Goal: Task Accomplishment & Management: Manage account settings

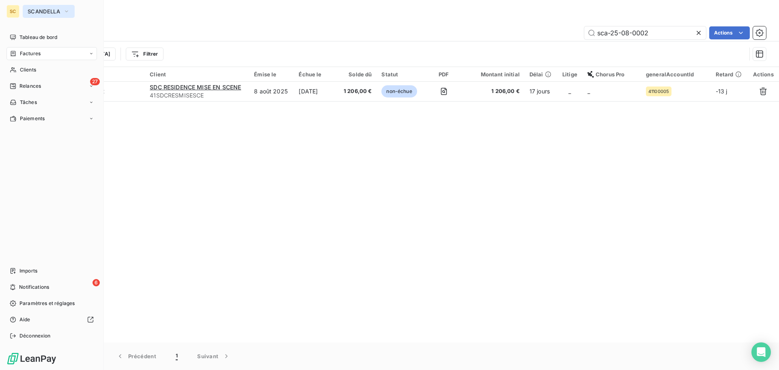
click at [43, 10] on span "SCANDELLA" at bounding box center [44, 11] width 32 height 6
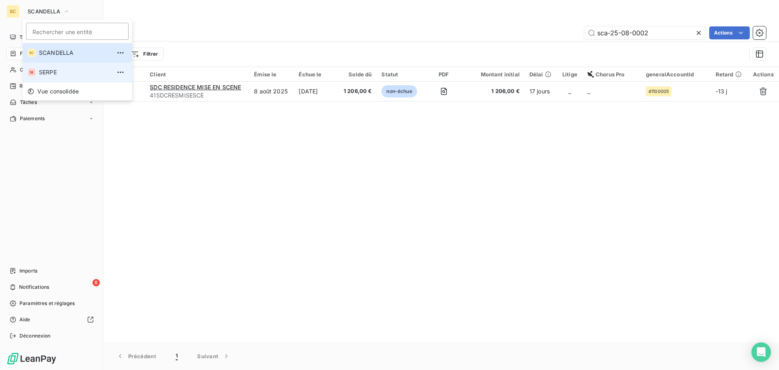
click at [53, 69] on span "SERPE" at bounding box center [75, 72] width 72 height 8
type input "083-25-07-0970"
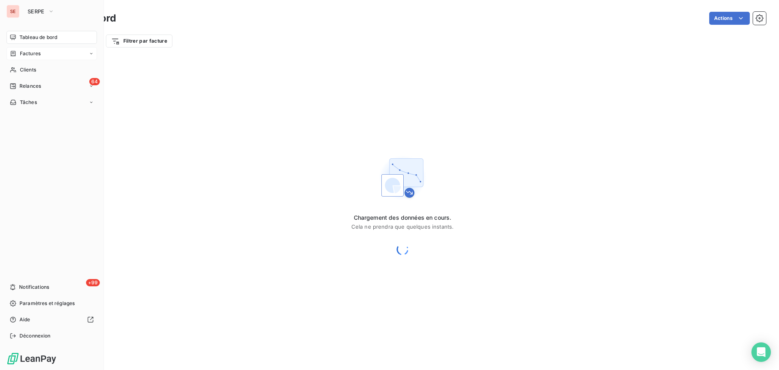
click at [36, 53] on span "Factures" at bounding box center [30, 53] width 21 height 7
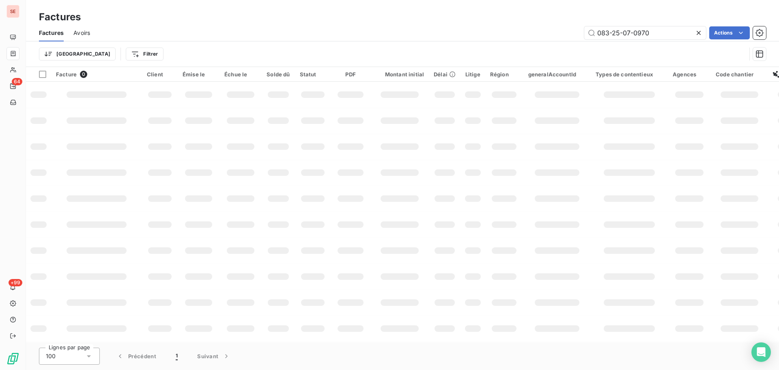
drag, startPoint x: 677, startPoint y: 29, endPoint x: 560, endPoint y: 37, distance: 117.5
click at [560, 37] on div "083-25-07-0970 Actions" at bounding box center [433, 32] width 666 height 13
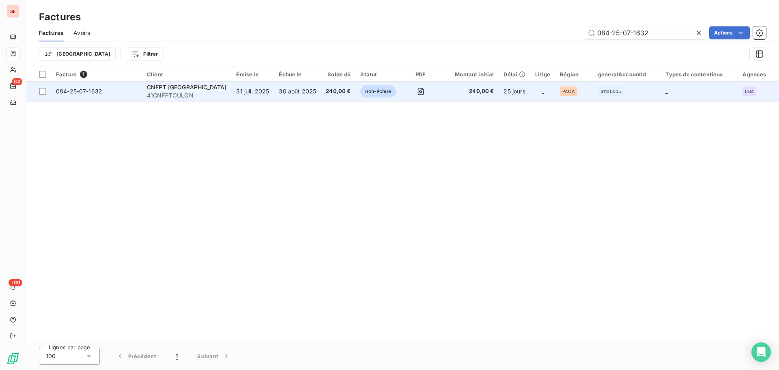
type input "084-25-07-1632"
click at [86, 93] on span "084-25-07-1632" at bounding box center [79, 91] width 46 height 7
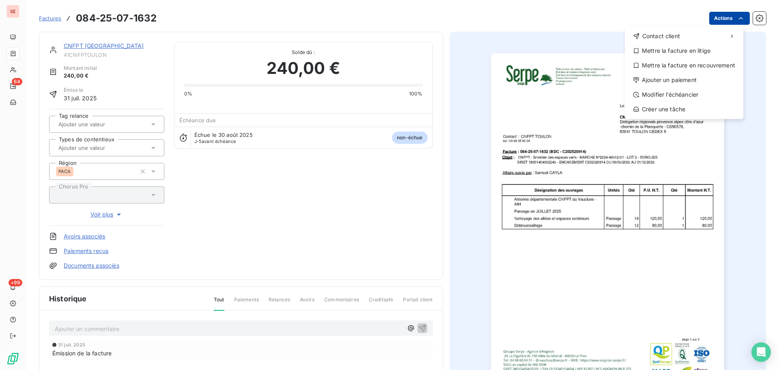
click at [715, 18] on html "SE 64 +99 Factures 084-25-07-1632 Actions Contact client Mettre la facture en l…" at bounding box center [389, 185] width 779 height 370
click at [685, 82] on div "Ajouter un paiement" at bounding box center [684, 79] width 112 height 13
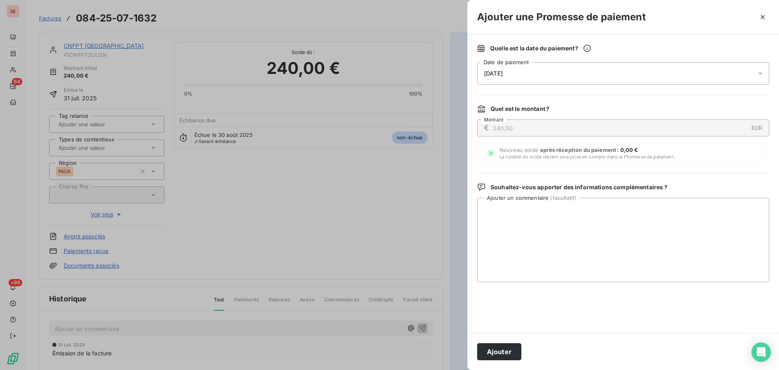
click at [497, 75] on span "[DATE]" at bounding box center [493, 73] width 19 height 6
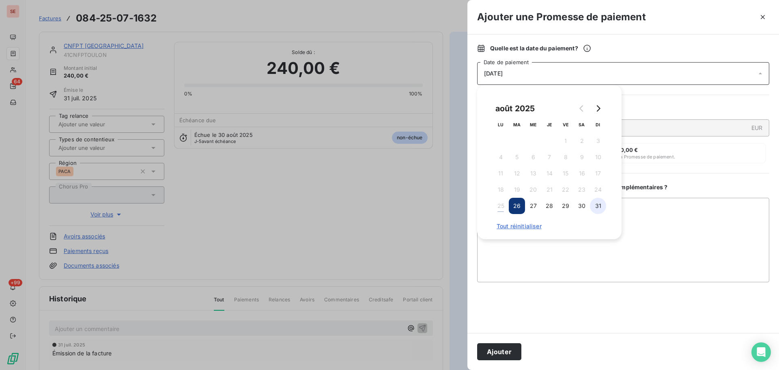
click at [598, 206] on button "31" at bounding box center [598, 206] width 16 height 16
click at [648, 222] on textarea "Ajouter un commentaire ( facultatif )" at bounding box center [623, 240] width 292 height 84
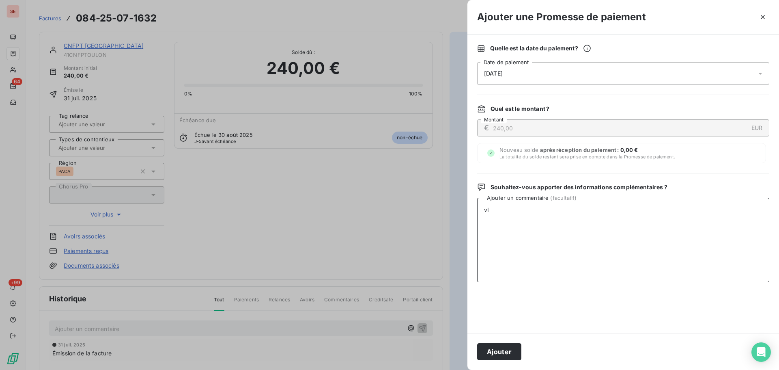
type textarea "v"
click at [537, 207] on textarea "Virement du 25/08/25" at bounding box center [623, 240] width 292 height 84
type textarea "Virement du 25/08/25"
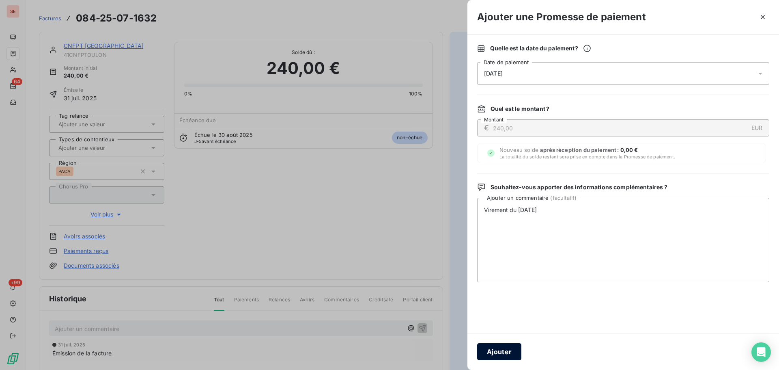
click at [509, 355] on button "Ajouter" at bounding box center [499, 351] width 44 height 17
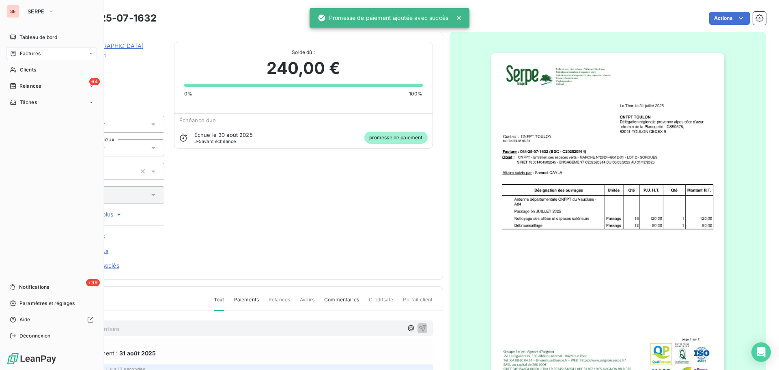
click at [22, 51] on span "Factures" at bounding box center [30, 53] width 21 height 7
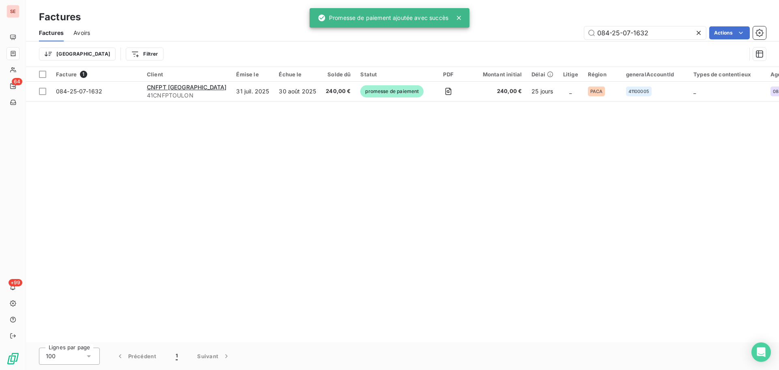
drag, startPoint x: 674, startPoint y: 31, endPoint x: 568, endPoint y: 32, distance: 105.5
click at [568, 32] on div "084-25-07-1632 Actions" at bounding box center [433, 32] width 666 height 13
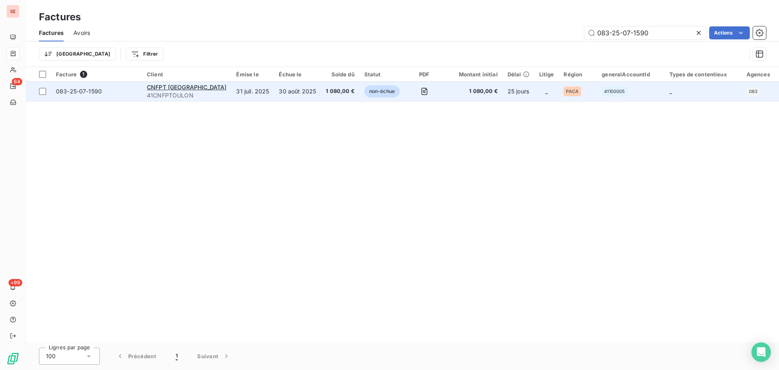
type input "083-25-07-1590"
click at [81, 90] on span "083-25-07-1590" at bounding box center [79, 91] width 46 height 7
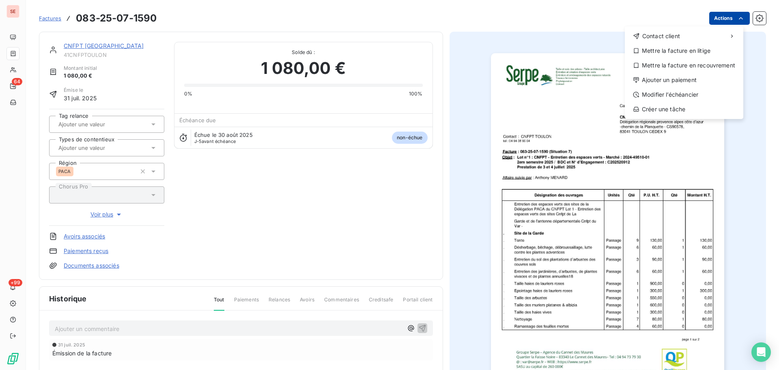
click at [715, 21] on html "SE 64 +99 Factures 083-25-07-1590 Actions Contact client Mettre la facture en l…" at bounding box center [389, 185] width 779 height 370
click at [689, 78] on div "Ajouter un paiement" at bounding box center [684, 79] width 112 height 13
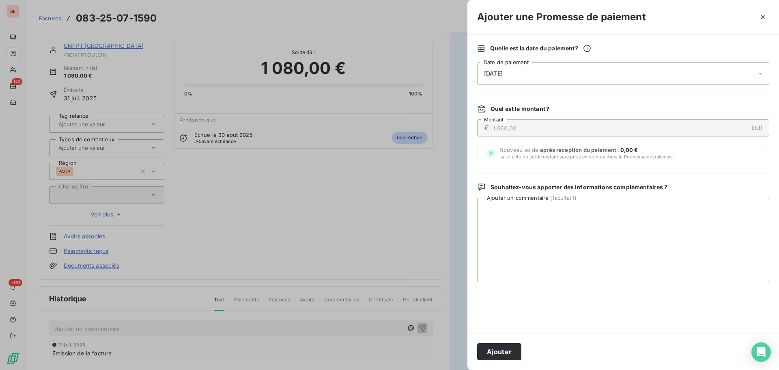
click at [489, 72] on span "[DATE]" at bounding box center [493, 73] width 19 height 6
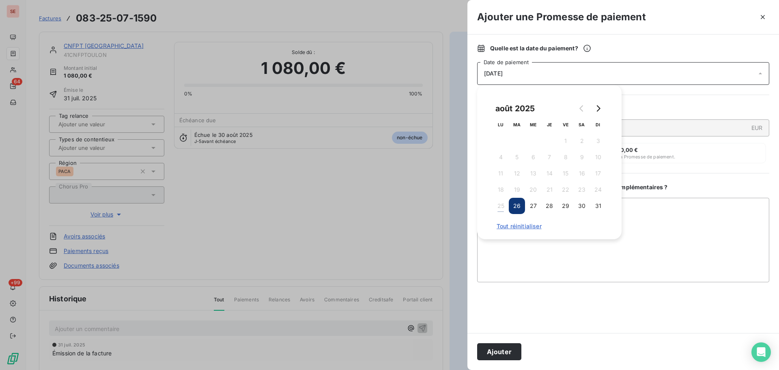
drag, startPoint x: 595, startPoint y: 208, endPoint x: 631, endPoint y: 212, distance: 35.9
click at [595, 207] on button "31" at bounding box center [598, 206] width 16 height 16
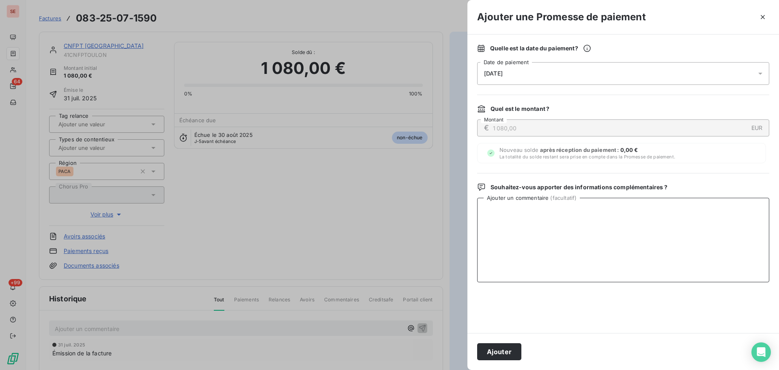
click at [659, 215] on textarea "Ajouter un commentaire ( facultatif )" at bounding box center [623, 240] width 292 height 84
paste textarea "Virement du 25/08/25"
type textarea "Virement du 25/08/25"
drag, startPoint x: 504, startPoint y: 357, endPoint x: 514, endPoint y: 354, distance: 10.3
click at [504, 356] on button "Ajouter" at bounding box center [499, 351] width 44 height 17
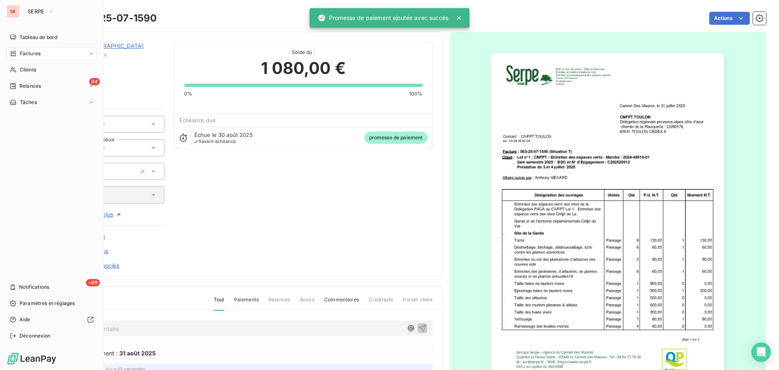
drag, startPoint x: 29, startPoint y: 55, endPoint x: 350, endPoint y: 12, distance: 323.4
click at [29, 54] on span "Factures" at bounding box center [30, 53] width 21 height 7
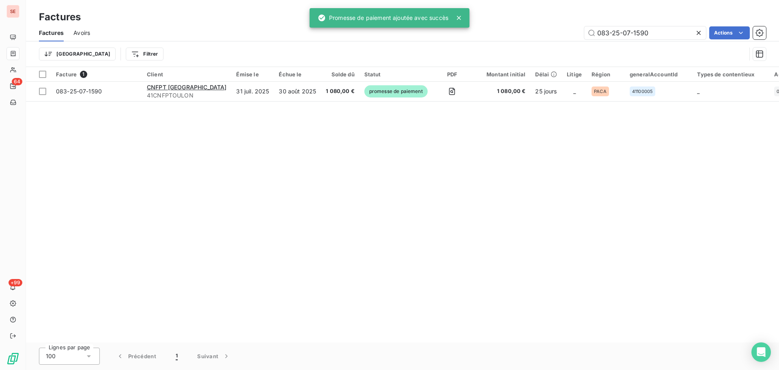
click at [509, 43] on div "Factures Avoirs 083-25-07-1590 Actions Trier Filtrer" at bounding box center [402, 45] width 753 height 42
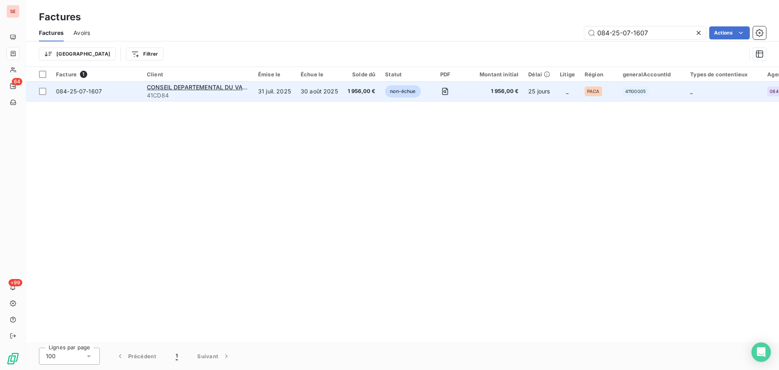
type input "084-25-07-1607"
click at [81, 92] on span "084-25-07-1607" at bounding box center [79, 91] width 46 height 7
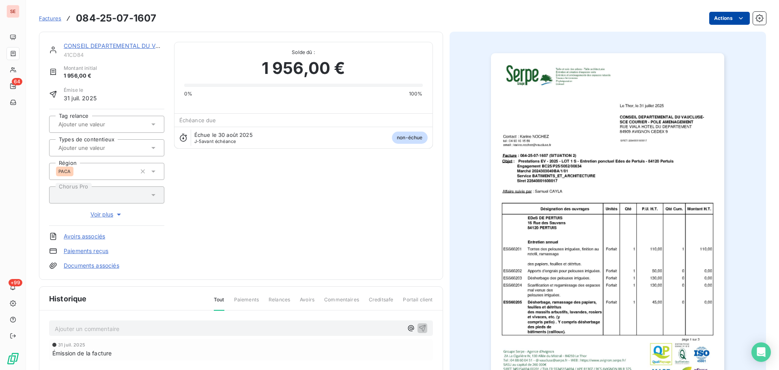
click at [719, 22] on html "SE 64 +99 Factures 084-25-07-1607 Actions CONSEIL DEPARTEMENTAL DU VAUCLUSE C 4…" at bounding box center [389, 185] width 779 height 370
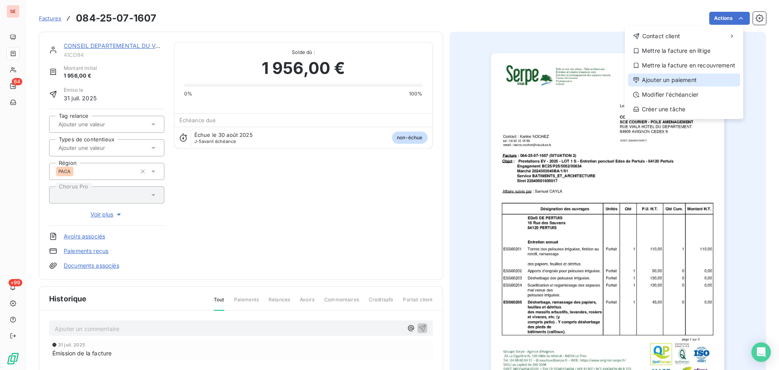
click at [694, 77] on div "Ajouter un paiement" at bounding box center [684, 79] width 112 height 13
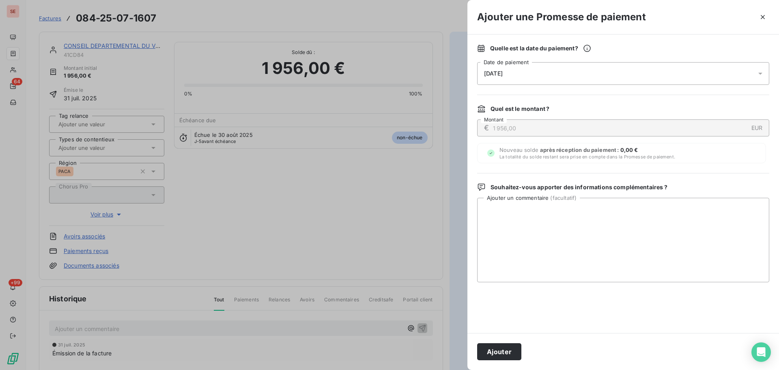
click at [504, 69] on div "[DATE]" at bounding box center [623, 73] width 292 height 23
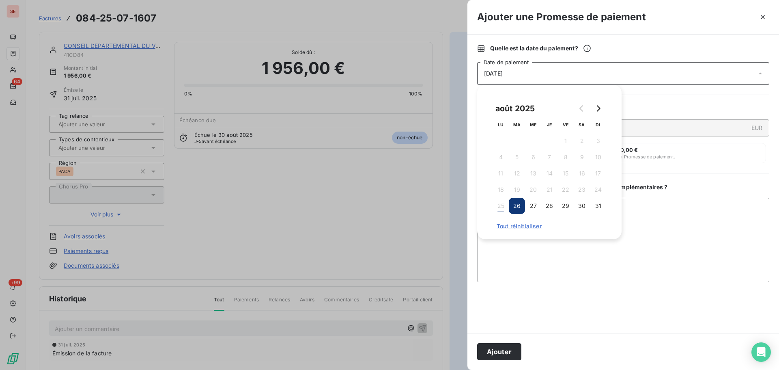
drag, startPoint x: 601, startPoint y: 204, endPoint x: 650, endPoint y: 212, distance: 49.3
click at [600, 204] on button "31" at bounding box center [598, 206] width 16 height 16
click at [657, 212] on textarea "Ajouter un commentaire ( facultatif )" at bounding box center [623, 240] width 292 height 84
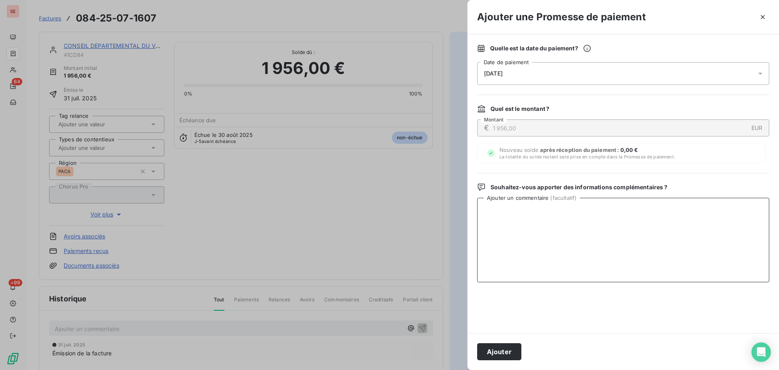
paste textarea "Virement du 25/08/25"
type textarea "Virement du 25/08/25"
click at [504, 349] on button "Ajouter" at bounding box center [499, 351] width 44 height 17
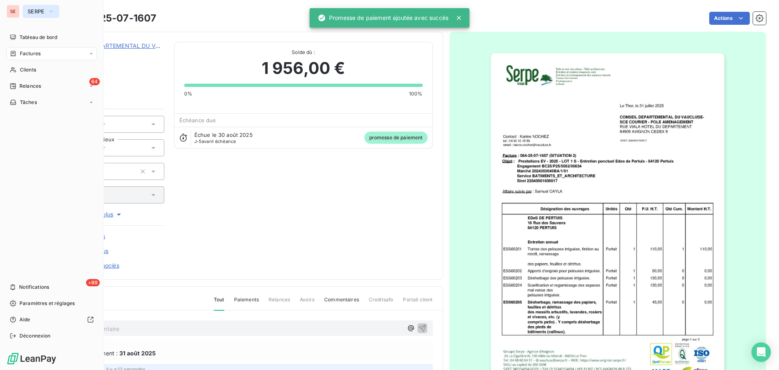
click at [33, 10] on span "SERPE" at bounding box center [36, 11] width 17 height 6
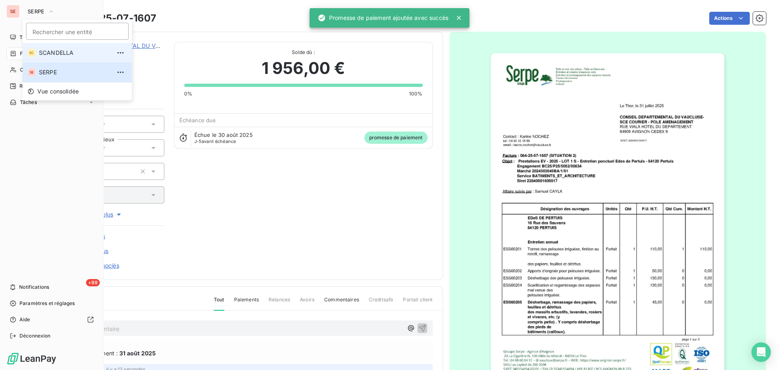
click at [59, 57] on li "SC SCANDELLA" at bounding box center [77, 52] width 109 height 19
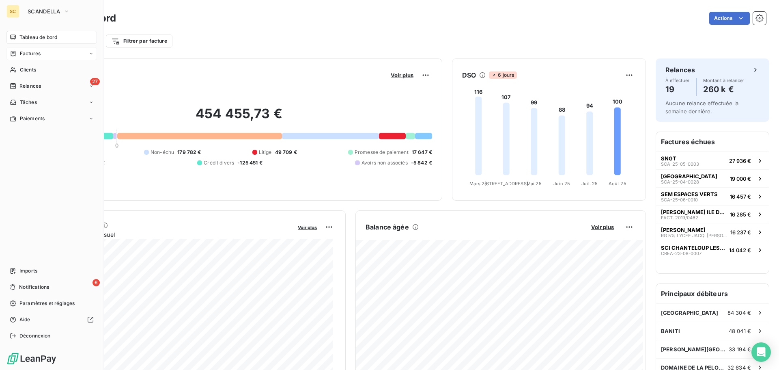
click at [34, 52] on span "Factures" at bounding box center [30, 53] width 21 height 7
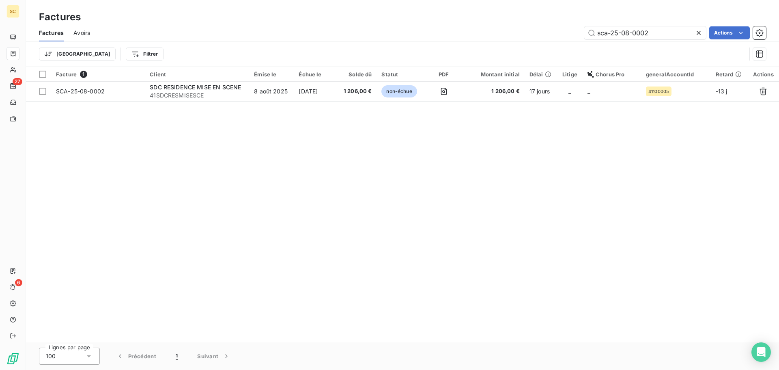
drag, startPoint x: 660, startPoint y: 34, endPoint x: 576, endPoint y: 17, distance: 85.9
click at [560, 29] on div "sca-25-08-0002 Actions" at bounding box center [433, 32] width 666 height 13
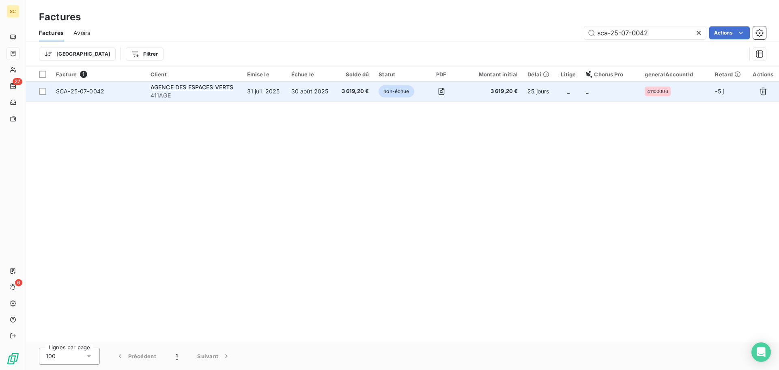
type input "sca-25-07-0042"
click at [74, 92] on span "SCA-25-07-0042" at bounding box center [80, 91] width 48 height 7
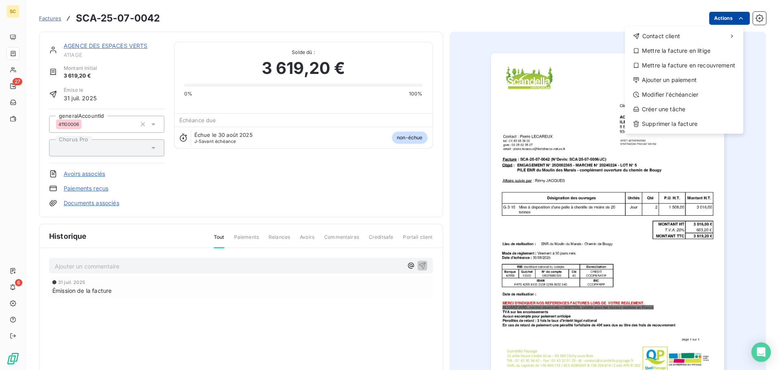
click at [711, 20] on html "SC 27 6 Factures SCA-25-07-0042 Actions Contact client Mettre la facture en lit…" at bounding box center [389, 185] width 779 height 370
click at [691, 81] on div "Ajouter un paiement" at bounding box center [684, 79] width 112 height 13
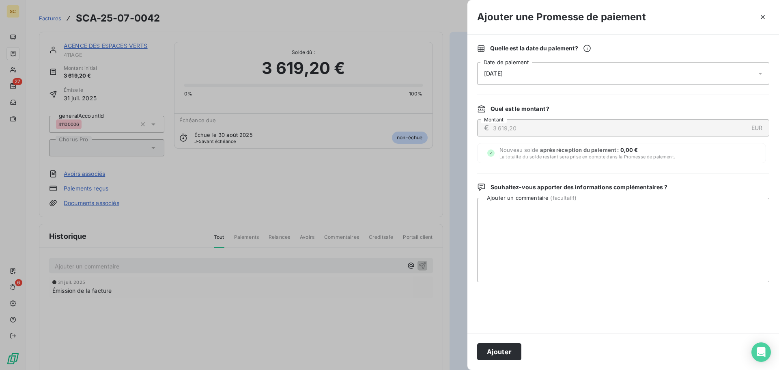
click at [518, 76] on div "[DATE]" at bounding box center [623, 73] width 292 height 23
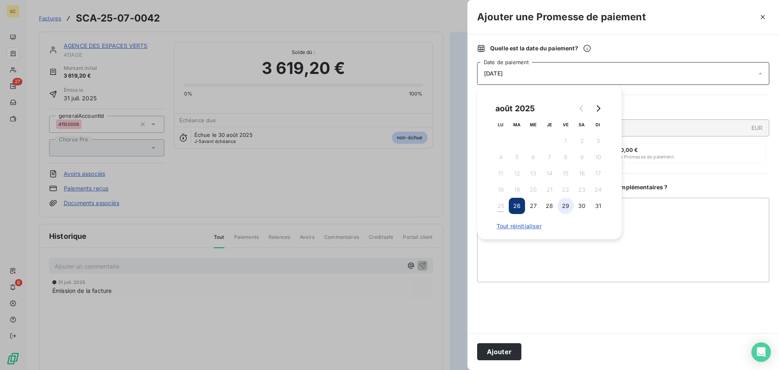
drag, startPoint x: 566, startPoint y: 205, endPoint x: 562, endPoint y: 210, distance: 5.9
click at [561, 211] on td "29" at bounding box center [566, 206] width 16 height 16
click at [564, 207] on button "29" at bounding box center [566, 206] width 16 height 16
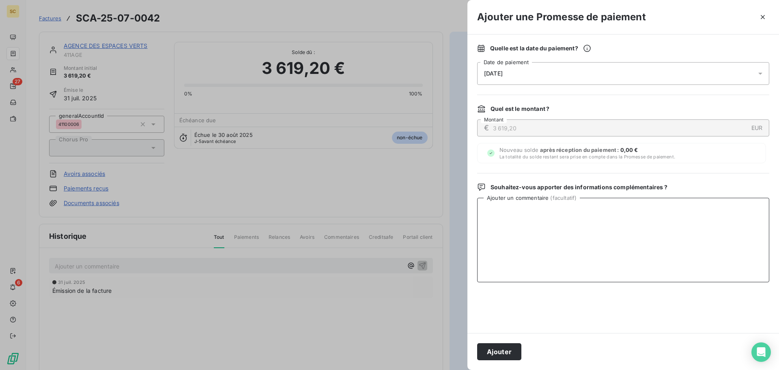
click at [671, 212] on textarea "Ajouter un commentaire ( facultatif )" at bounding box center [623, 240] width 292 height 84
click at [530, 214] on textarea "Virement du [DATE]" at bounding box center [623, 240] width 292 height 84
type textarea "Virement du [DATE]"
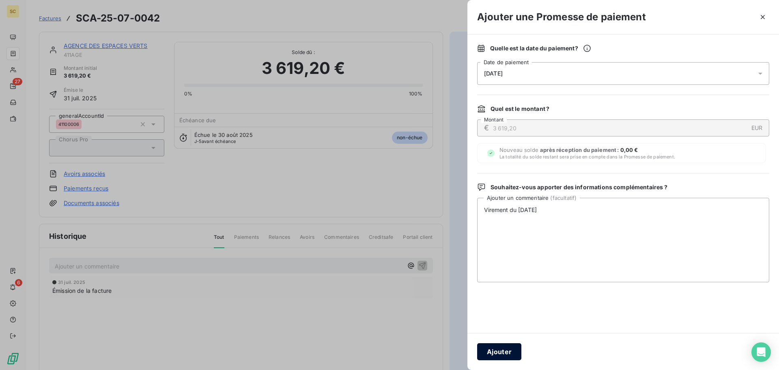
click at [509, 349] on button "Ajouter" at bounding box center [499, 351] width 44 height 17
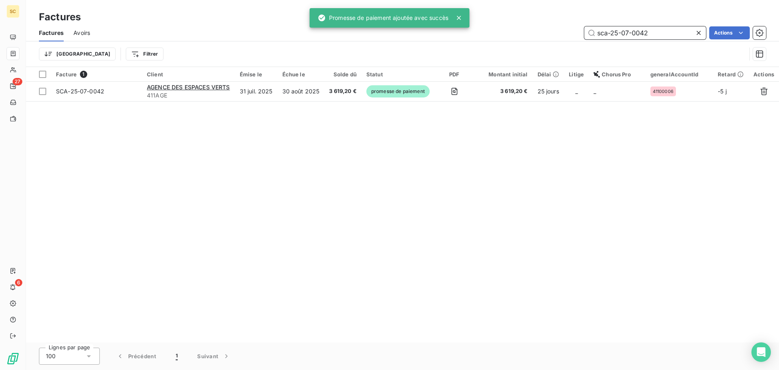
click at [647, 32] on input "sca-25-07-0042" at bounding box center [645, 32] width 122 height 13
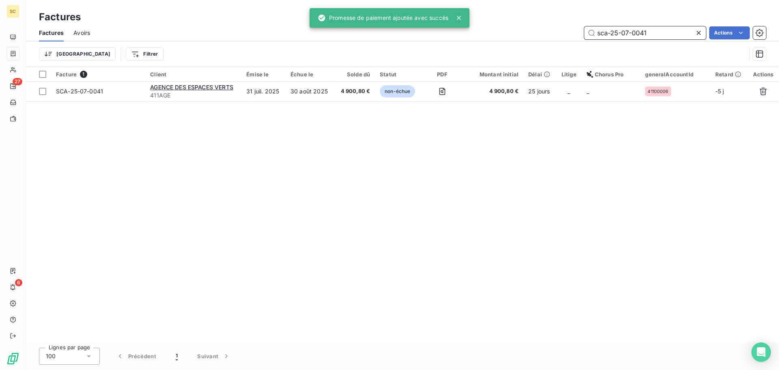
type input "sca-25-07-0041"
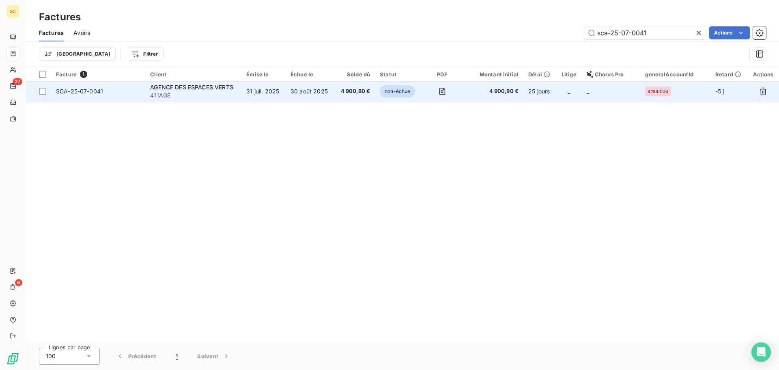
click at [97, 90] on span "SCA-25-07-0041" at bounding box center [79, 91] width 47 height 7
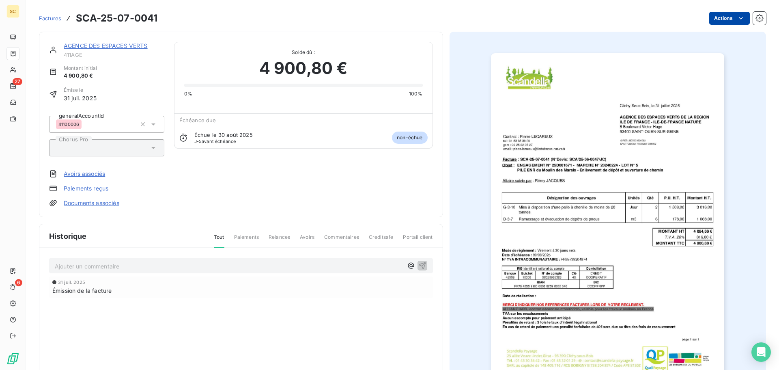
click at [708, 18] on html "SC 27 6 Factures SCA-25-07-0041 Actions AGENCE DES ESPACES VERTS 411AGE Montant…" at bounding box center [389, 185] width 779 height 370
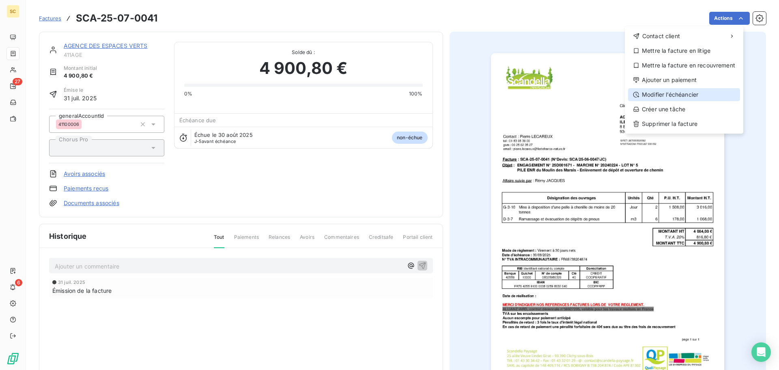
click at [695, 92] on div "Modifier l’échéancier" at bounding box center [684, 94] width 112 height 13
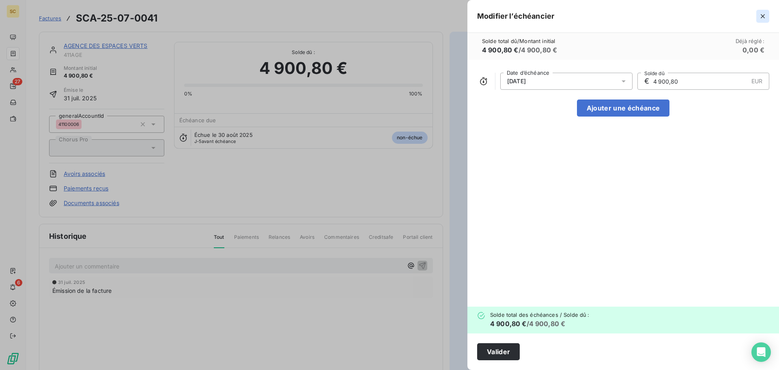
click at [760, 16] on icon "button" at bounding box center [763, 16] width 8 height 8
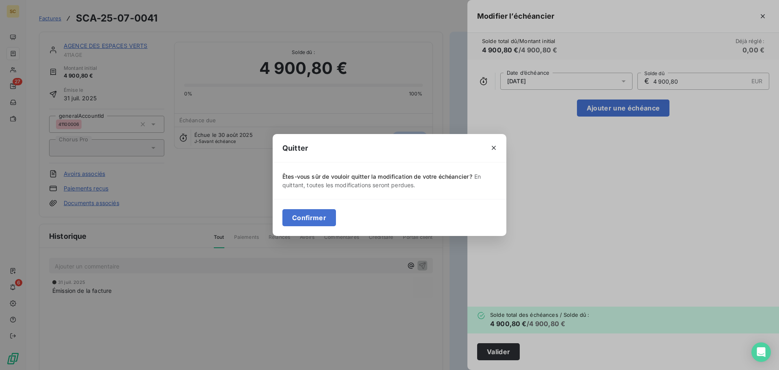
click at [308, 219] on button "Confirmer" at bounding box center [309, 217] width 54 height 17
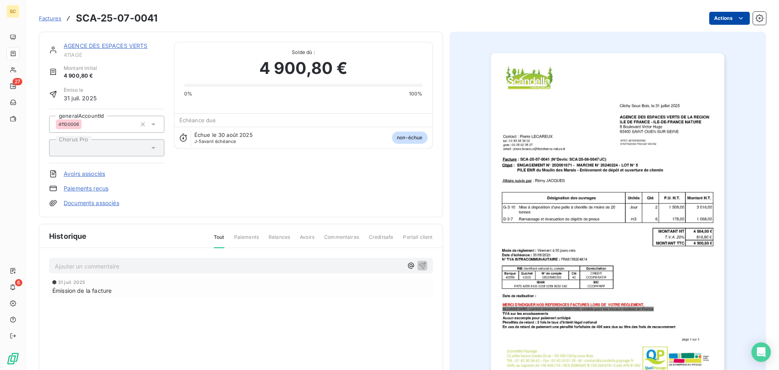
click at [723, 24] on html "SC 27 6 Factures SCA-25-07-0041 Actions AGENCE DES ESPACES VERTS 411AGE Montant…" at bounding box center [389, 185] width 779 height 370
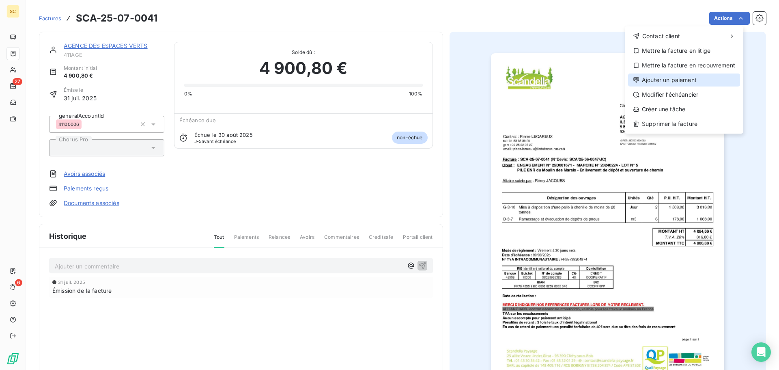
click at [692, 82] on div "Ajouter un paiement" at bounding box center [684, 79] width 112 height 13
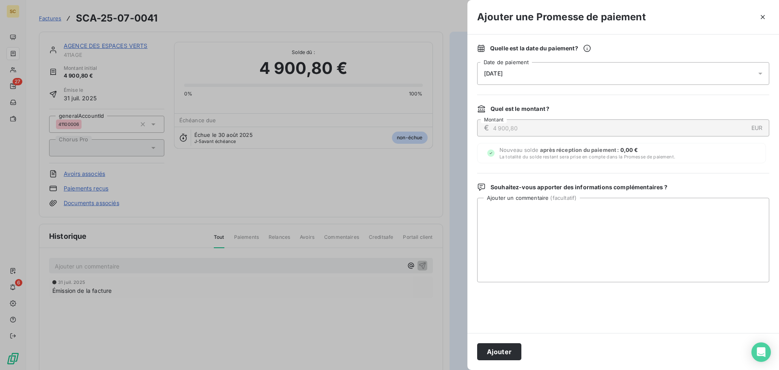
click at [505, 67] on div "[DATE]" at bounding box center [623, 73] width 292 height 23
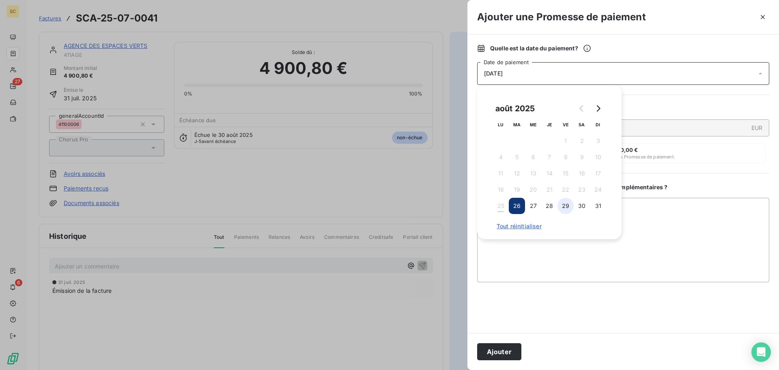
click at [567, 203] on button "29" at bounding box center [566, 206] width 16 height 16
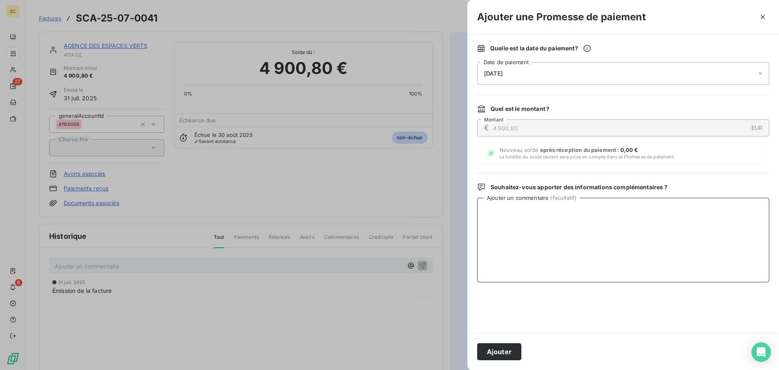
click at [638, 224] on textarea "Ajouter un commentaire ( facultatif )" at bounding box center [623, 240] width 292 height 84
paste textarea "Virement du [DATE]"
type textarea "Virement du [DATE]"
click at [505, 349] on button "Ajouter" at bounding box center [499, 351] width 44 height 17
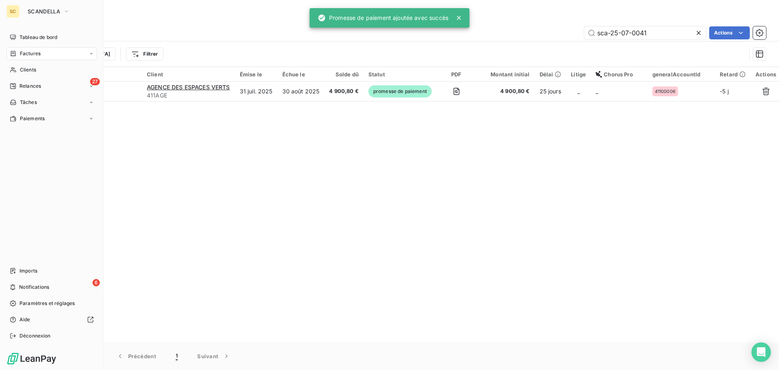
drag, startPoint x: 36, startPoint y: 52, endPoint x: 47, endPoint y: 52, distance: 11.0
click at [36, 52] on span "Factures" at bounding box center [30, 53] width 21 height 7
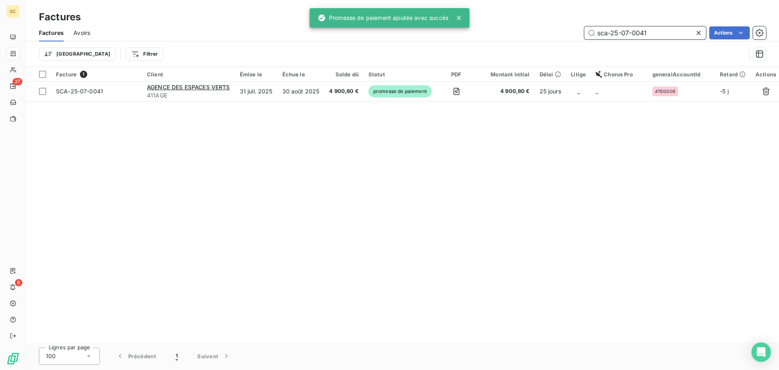
drag, startPoint x: 680, startPoint y: 33, endPoint x: 545, endPoint y: 34, distance: 134.3
click at [545, 34] on div "sca-25-07-0041 Actions" at bounding box center [433, 32] width 666 height 13
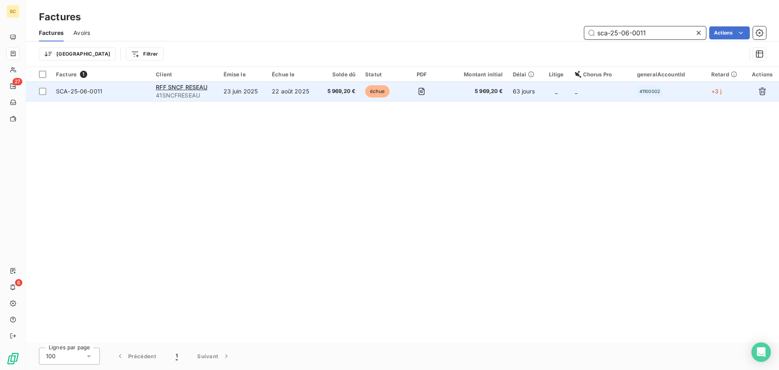
type input "sca-25-06-0011"
click at [64, 93] on span "SCA-25-06-0011" at bounding box center [79, 91] width 46 height 7
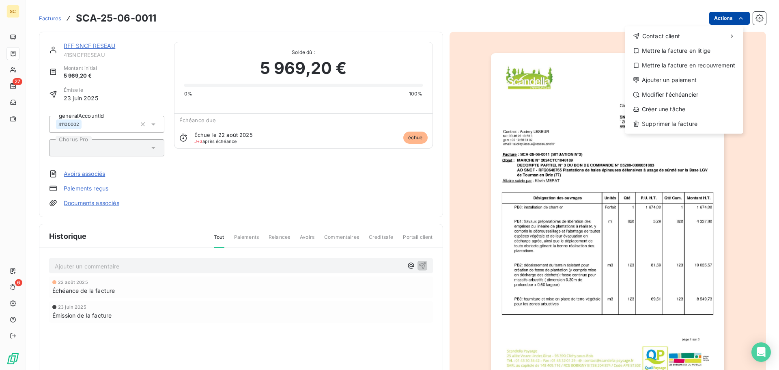
click at [719, 22] on html "SC 27 6 Factures SCA-25-06-0011 Actions Contact client Mettre la facture en lit…" at bounding box center [389, 185] width 779 height 370
click at [690, 78] on div "Ajouter un paiement" at bounding box center [684, 79] width 112 height 13
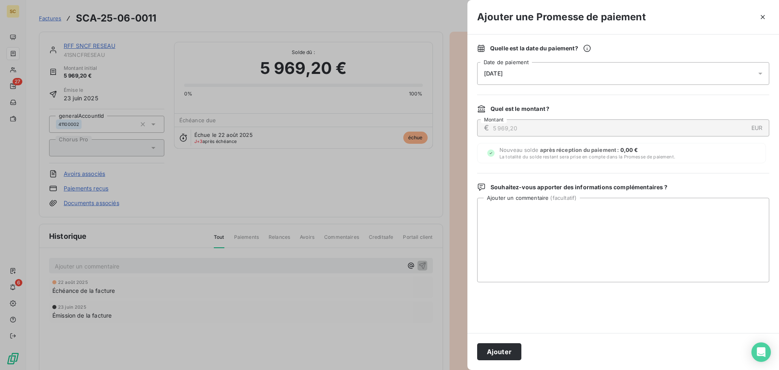
click at [503, 71] on span "[DATE]" at bounding box center [493, 73] width 19 height 6
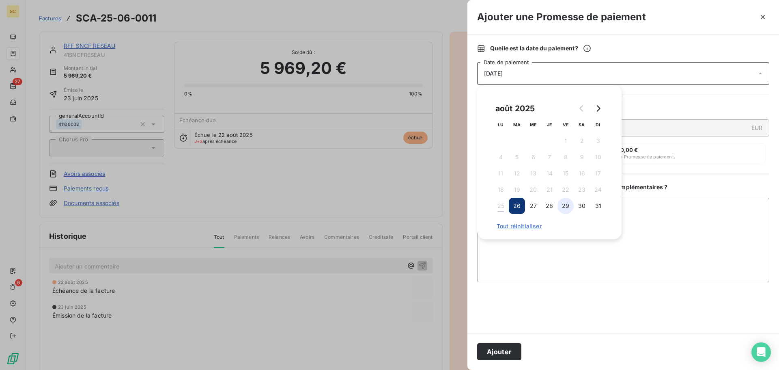
click at [566, 202] on button "29" at bounding box center [566, 206] width 16 height 16
click at [672, 242] on textarea "Ajouter un commentaire ( facultatif )" at bounding box center [623, 240] width 292 height 84
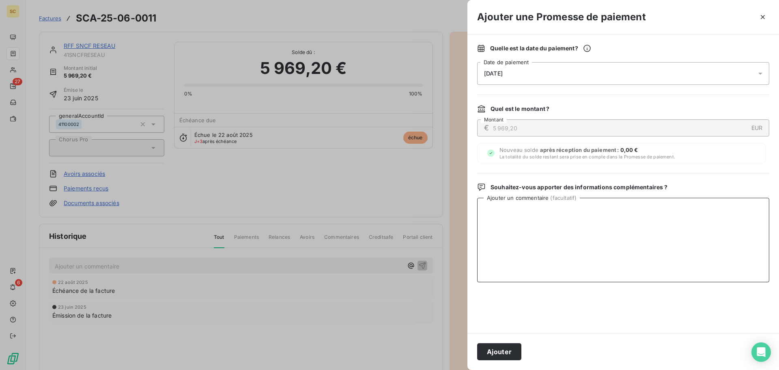
paste textarea "Virement du [DATE]"
type textarea "Virement du [DATE]"
click at [515, 349] on button "Ajouter" at bounding box center [499, 351] width 44 height 17
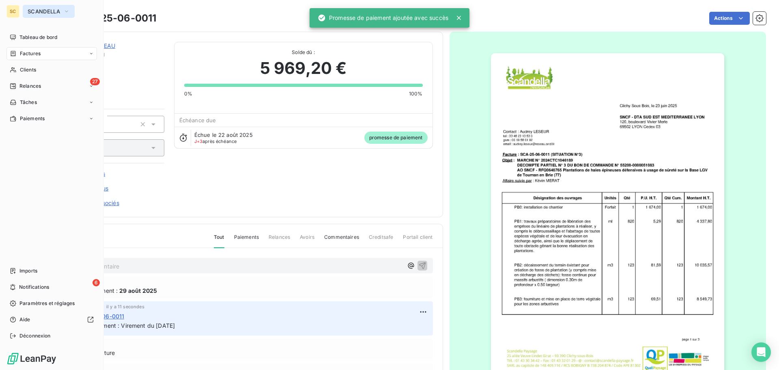
click at [39, 13] on span "SCANDELLA" at bounding box center [44, 11] width 32 height 6
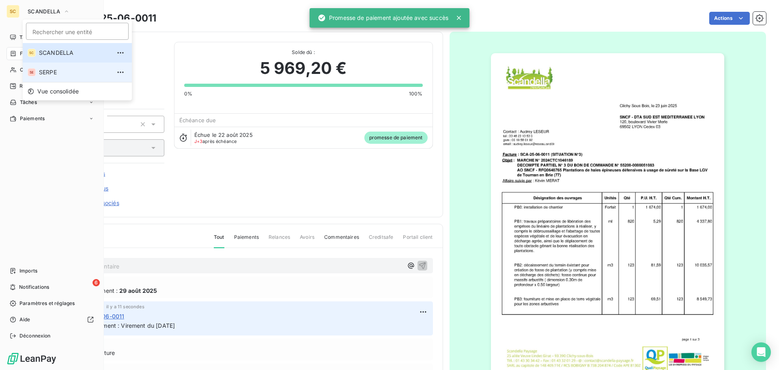
click at [51, 70] on span "SERPE" at bounding box center [75, 72] width 72 height 8
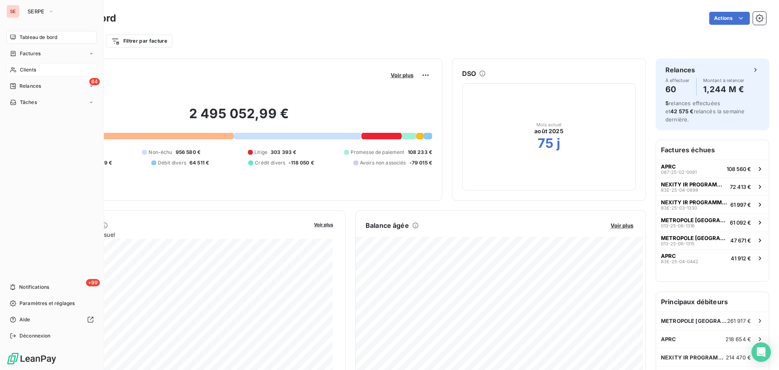
click at [27, 69] on span "Clients" at bounding box center [28, 69] width 16 height 7
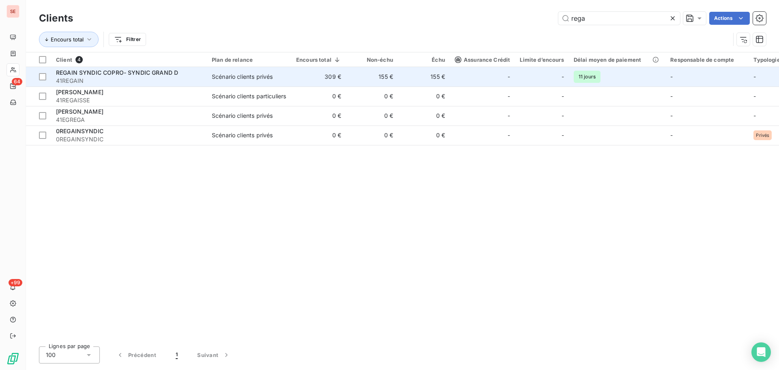
type input "rega"
click at [226, 75] on div "Scénario clients privés" at bounding box center [242, 77] width 61 height 8
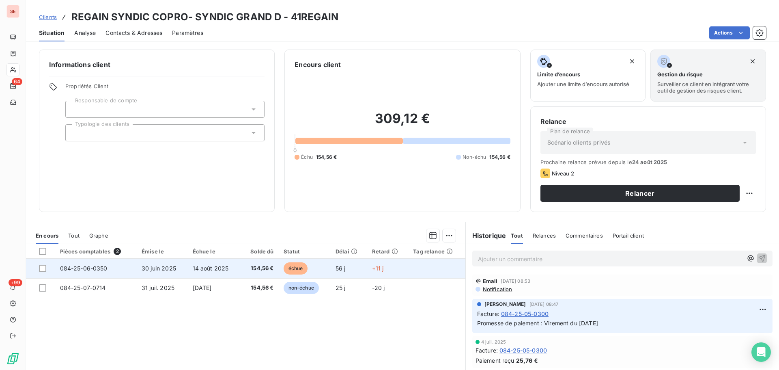
click at [131, 269] on td "084-25-06-0350" at bounding box center [96, 267] width 82 height 19
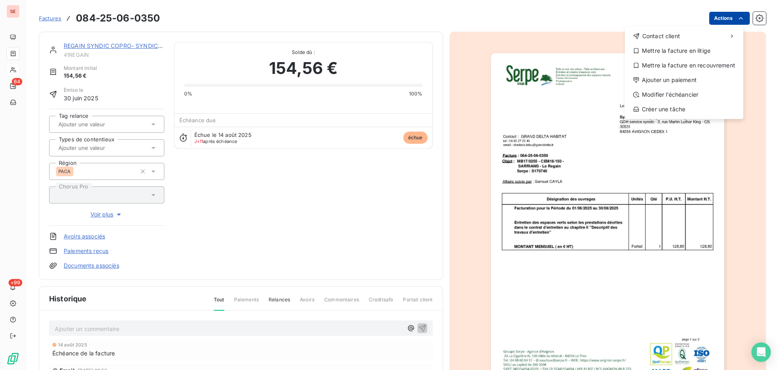
click at [712, 22] on html "SE 64 +99 Factures [PHONE_NUMBER] Actions Contact client Mettre la facture en l…" at bounding box center [389, 185] width 779 height 370
click at [689, 77] on div "Ajouter un paiement" at bounding box center [684, 79] width 112 height 13
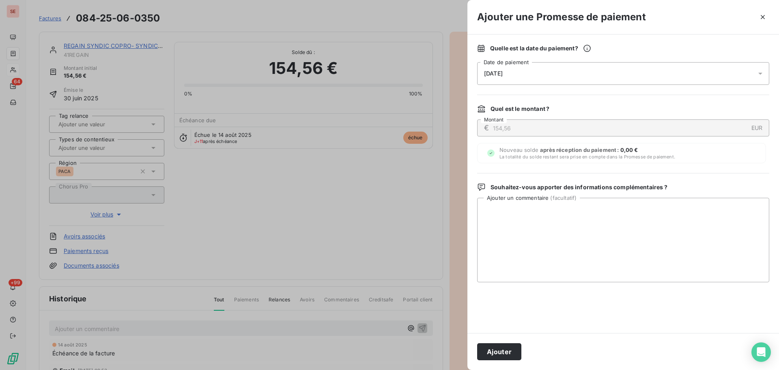
drag, startPoint x: 517, startPoint y: 71, endPoint x: 527, endPoint y: 77, distance: 11.6
click at [517, 71] on div "[DATE]" at bounding box center [623, 73] width 292 height 23
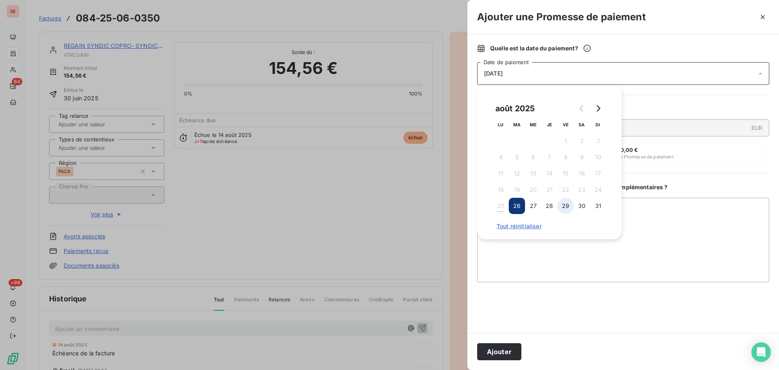
click at [567, 207] on button "29" at bounding box center [566, 206] width 16 height 16
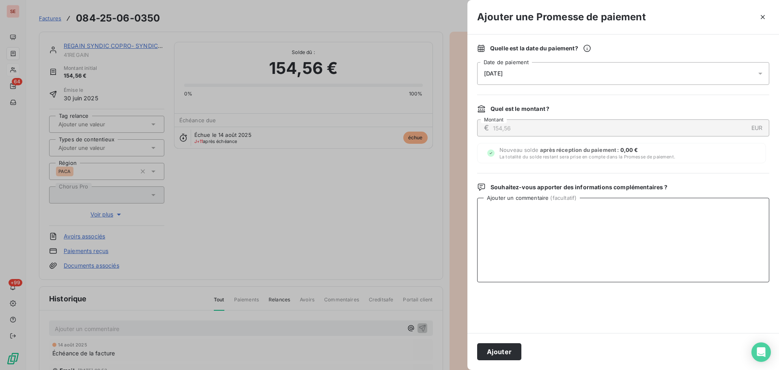
click at [650, 216] on textarea "Ajouter un commentaire ( facultatif )" at bounding box center [623, 240] width 292 height 84
paste textarea "Virement du [DATE]"
type textarea "Virement du [DATE]"
click at [499, 350] on button "Ajouter" at bounding box center [499, 351] width 44 height 17
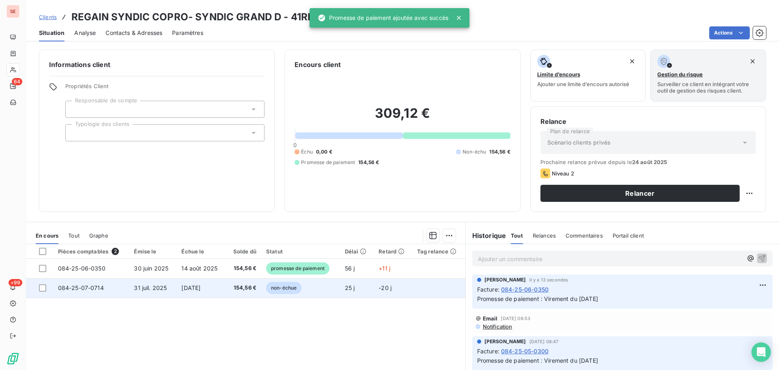
click at [139, 290] on span "31 juil. 2025" at bounding box center [150, 287] width 33 height 7
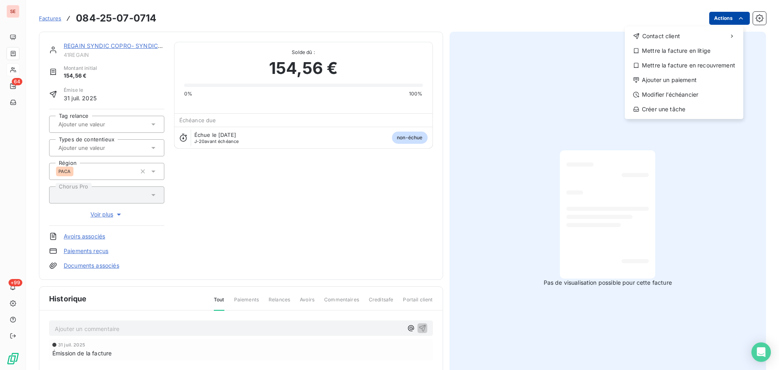
click at [724, 16] on html "SE 64 +99 Factures [PHONE_NUMBER] Actions Contact client Mettre la facture en l…" at bounding box center [389, 185] width 779 height 370
click at [693, 80] on div "Ajouter un paiement" at bounding box center [684, 79] width 112 height 13
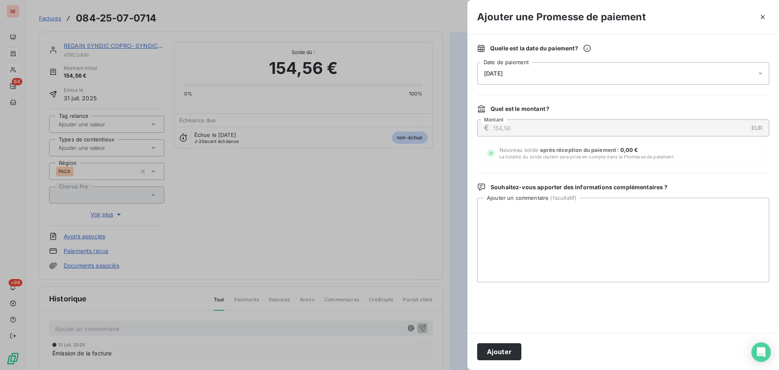
click at [503, 72] on span "[DATE]" at bounding box center [493, 73] width 19 height 6
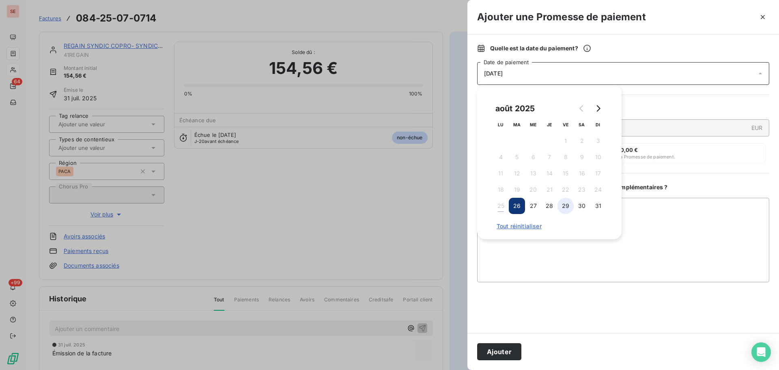
click at [566, 204] on button "29" at bounding box center [566, 206] width 16 height 16
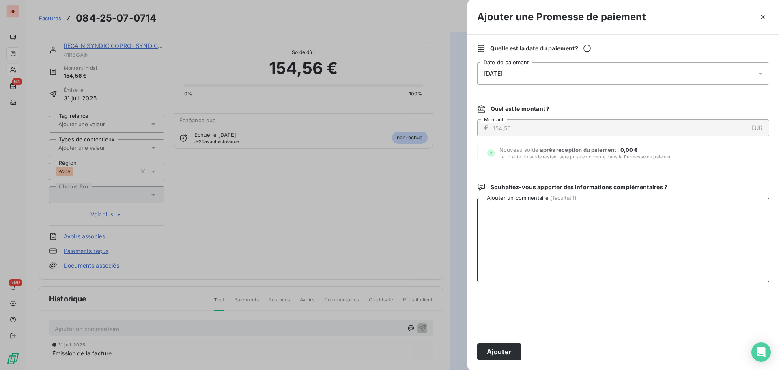
drag, startPoint x: 639, startPoint y: 227, endPoint x: 639, endPoint y: 239, distance: 11.8
click at [640, 227] on textarea "Ajouter un commentaire ( facultatif )" at bounding box center [623, 240] width 292 height 84
paste textarea "Virement du [DATE]"
type textarea "Virement du [DATE]"
click at [493, 353] on button "Ajouter" at bounding box center [499, 351] width 44 height 17
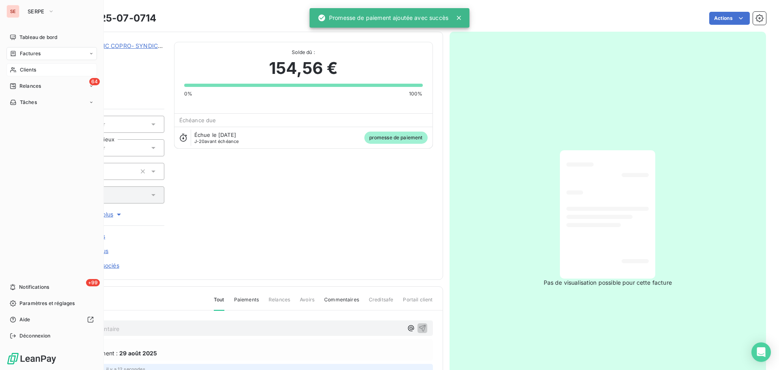
click at [45, 50] on div "Factures" at bounding box center [51, 53] width 90 height 13
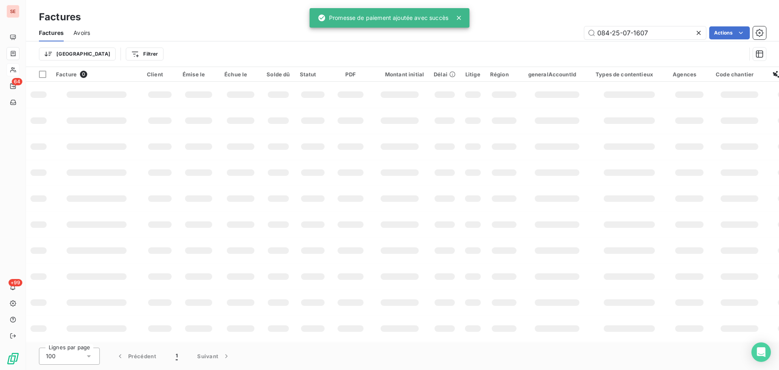
drag, startPoint x: 649, startPoint y: 32, endPoint x: 521, endPoint y: 36, distance: 128.3
click at [544, 35] on div "084-25-07-1607 Actions" at bounding box center [433, 32] width 666 height 13
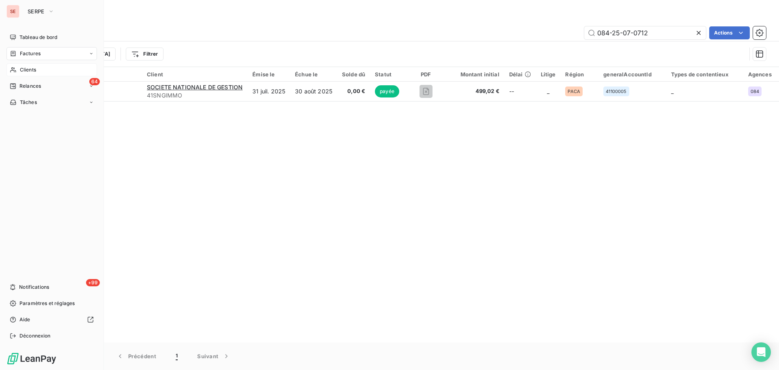
click at [38, 52] on span "Factures" at bounding box center [30, 53] width 21 height 7
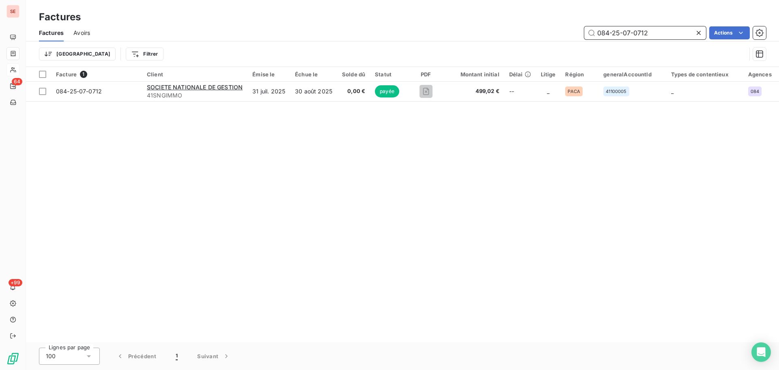
drag, startPoint x: 652, startPoint y: 33, endPoint x: 542, endPoint y: 33, distance: 110.8
click at [543, 33] on div "084-25-07-0712 Actions" at bounding box center [433, 32] width 666 height 13
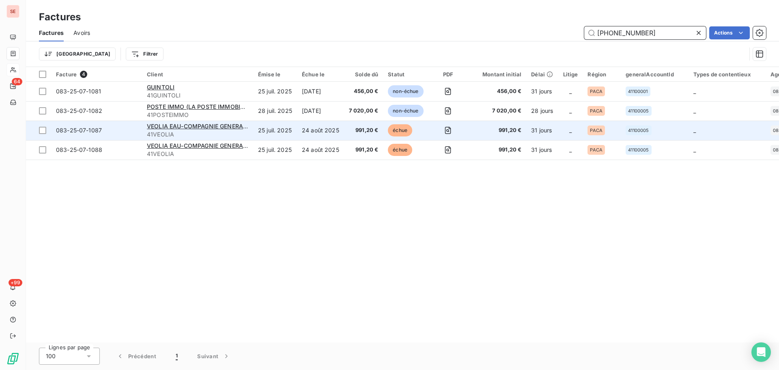
type input "[PHONE_NUMBER]"
click at [88, 131] on span "083-25-07-1087" at bounding box center [79, 130] width 46 height 7
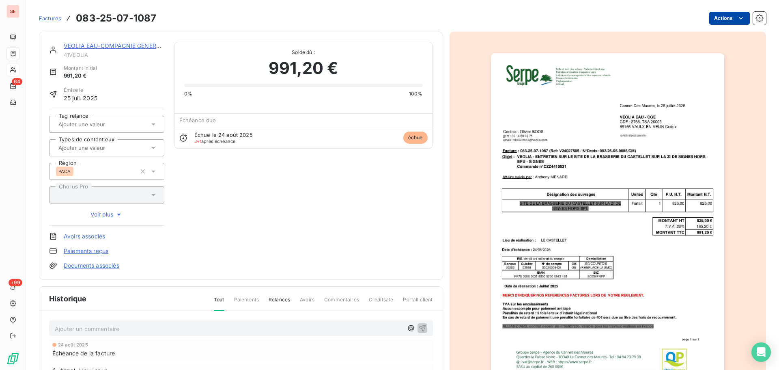
click at [719, 19] on html "SE 64 +99 Factures 083-25-07-1087 Actions VEOLIA EAU-COMPAGNIE GENERALE DES 41V…" at bounding box center [389, 185] width 779 height 370
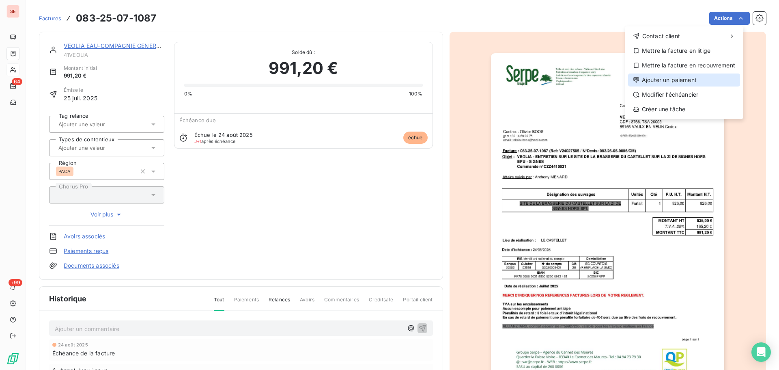
click at [692, 81] on div "Ajouter un paiement" at bounding box center [684, 79] width 112 height 13
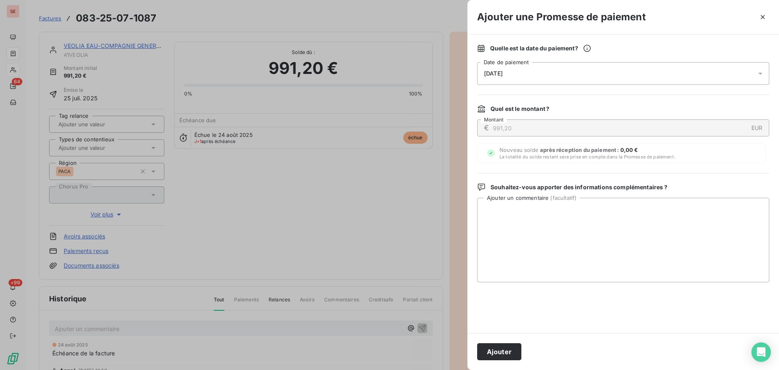
drag, startPoint x: 505, startPoint y: 73, endPoint x: 506, endPoint y: 78, distance: 5.4
click at [503, 73] on span "[DATE]" at bounding box center [493, 73] width 19 height 6
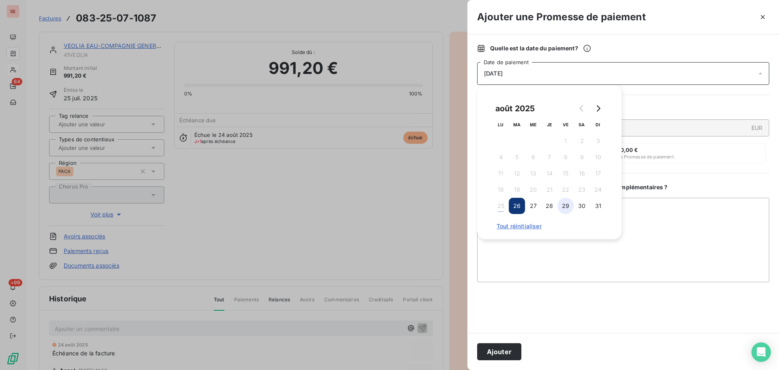
click at [565, 201] on button "29" at bounding box center [566, 206] width 16 height 16
click at [692, 228] on textarea "Ajouter un commentaire ( facultatif )" at bounding box center [623, 240] width 292 height 84
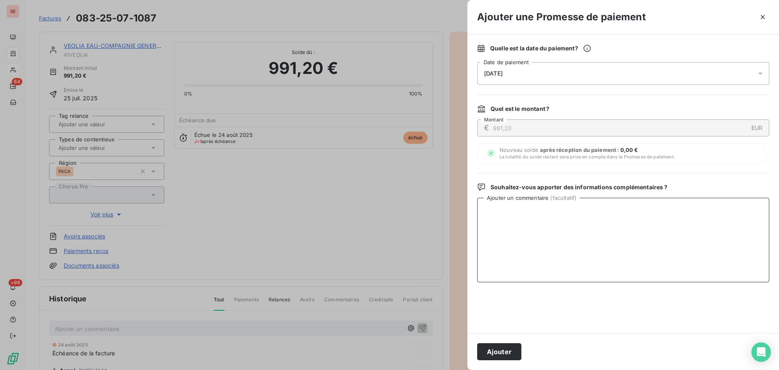
paste textarea "Virement du [DATE]"
type textarea "Virement du [DATE]"
click at [517, 351] on button "Ajouter" at bounding box center [499, 351] width 44 height 17
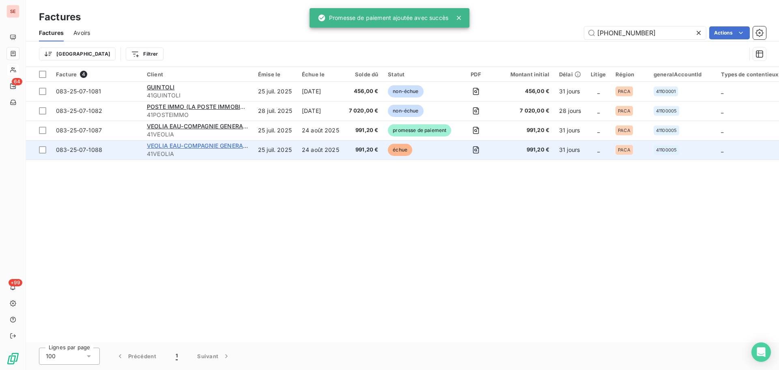
click at [169, 147] on span "VEOLIA EAU-COMPAGNIE GENERALE DES" at bounding box center [205, 145] width 116 height 7
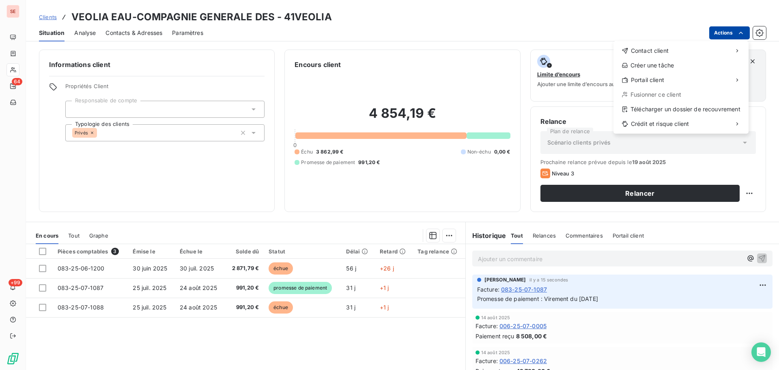
click at [715, 36] on html "SE 64 +99 Clients VEOLIA EAU-COMPAGNIE GENERALE DES - 41VEOLIA Situation Analys…" at bounding box center [389, 185] width 779 height 370
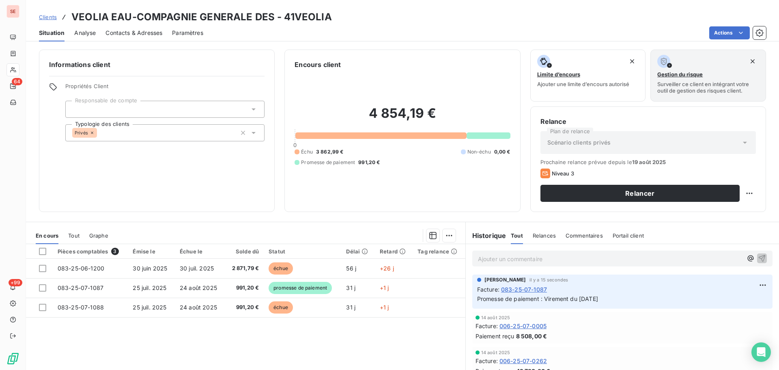
click at [427, 74] on html "SE 64 +99 Clients VEOLIA EAU-COMPAGNIE GENERALE DES - 41VEOLIA Situation Analys…" at bounding box center [389, 185] width 779 height 370
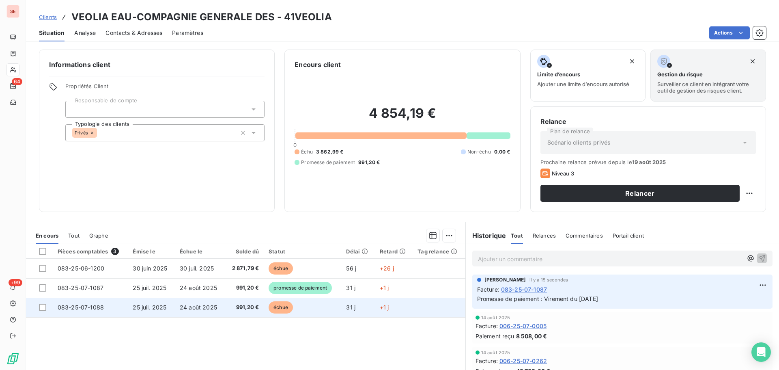
click at [230, 309] on span "991,20 €" at bounding box center [244, 307] width 29 height 8
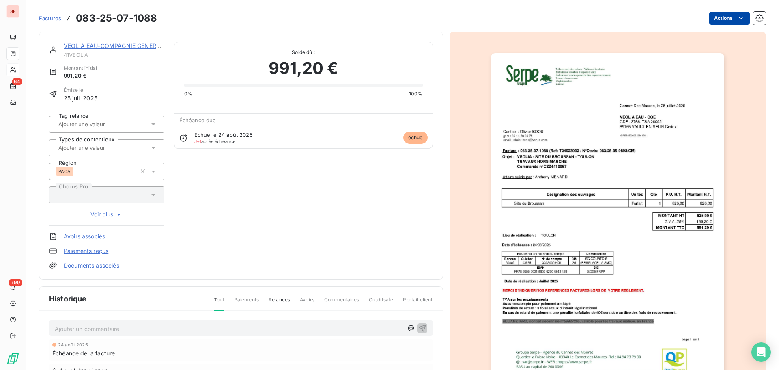
click at [726, 18] on html "SE 64 +99 Factures 083-25-07-1088 Actions VEOLIA EAU-COMPAGNIE GENERALE DES 41V…" at bounding box center [389, 185] width 779 height 370
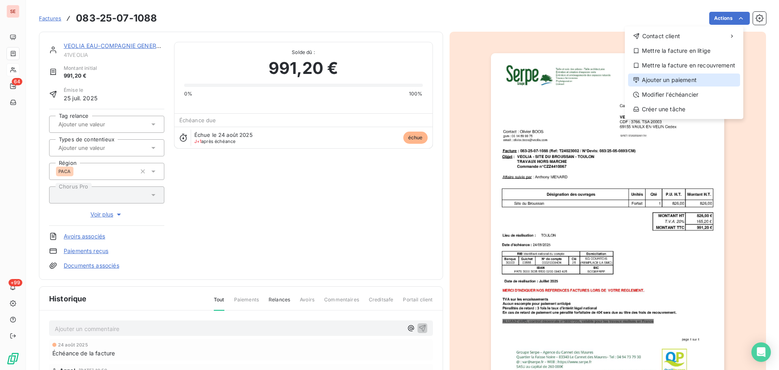
click at [669, 78] on div "Ajouter un paiement" at bounding box center [684, 79] width 112 height 13
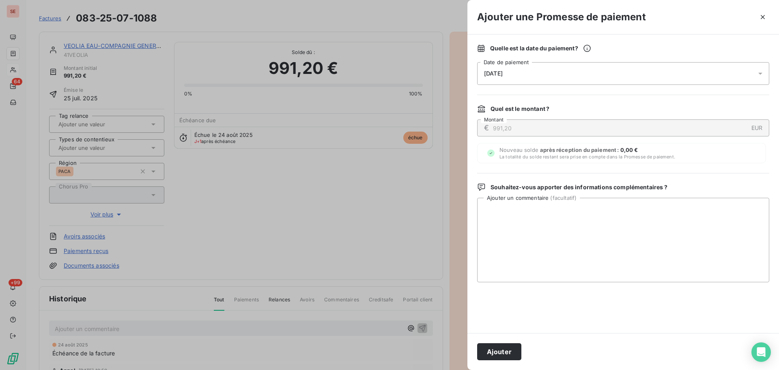
drag, startPoint x: 527, startPoint y: 74, endPoint x: 527, endPoint y: 80, distance: 6.1
click at [527, 73] on div "[DATE]" at bounding box center [623, 73] width 292 height 23
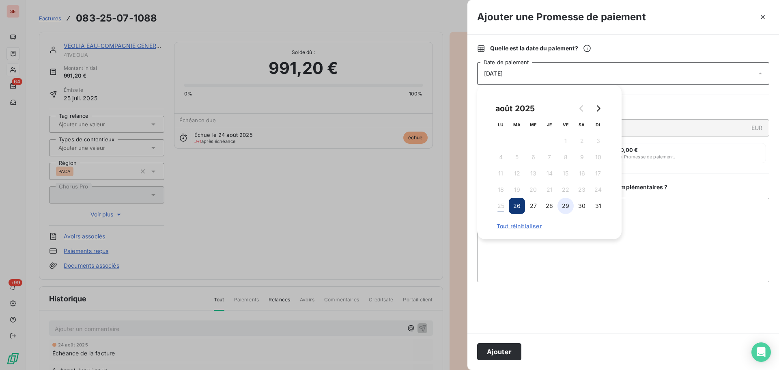
click at [566, 206] on button "29" at bounding box center [566, 206] width 16 height 16
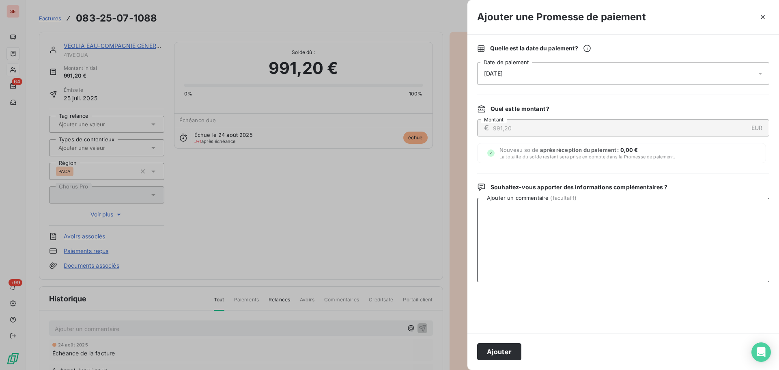
click at [530, 259] on textarea "Ajouter un commentaire ( facultatif )" at bounding box center [623, 240] width 292 height 84
paste textarea "Virement du [DATE]"
type textarea "Virement du [DATE]"
click at [497, 359] on button "Ajouter" at bounding box center [499, 351] width 44 height 17
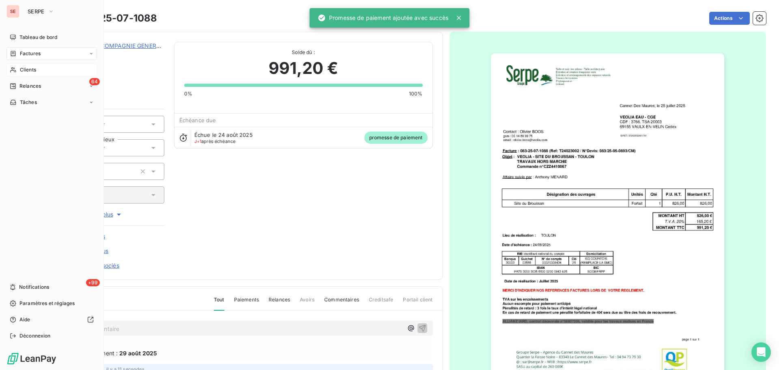
drag, startPoint x: 35, startPoint y: 71, endPoint x: 444, endPoint y: 6, distance: 414.6
click at [35, 71] on span "Clients" at bounding box center [28, 69] width 16 height 7
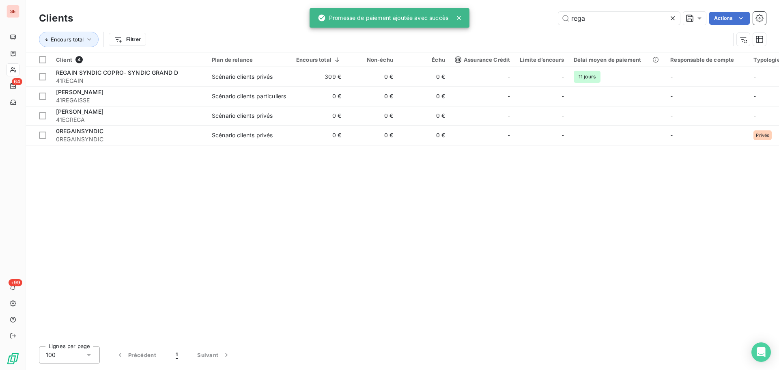
drag, startPoint x: 600, startPoint y: 21, endPoint x: 518, endPoint y: 19, distance: 82.0
click at [517, 21] on div "rega Actions" at bounding box center [424, 18] width 683 height 13
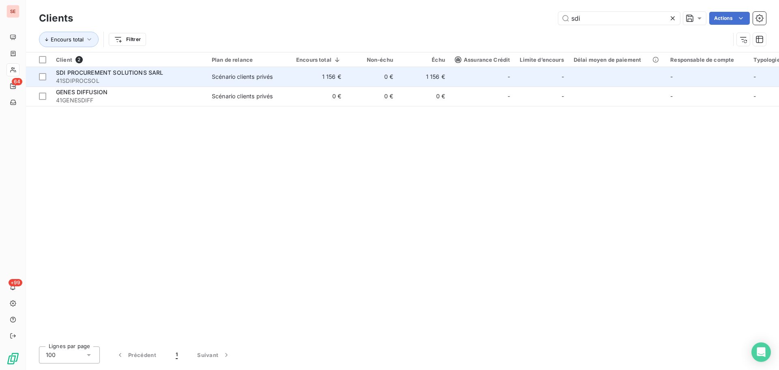
type input "sdi"
click at [159, 73] on span "SDI PROCUREMENT SOLUTIONS SARL" at bounding box center [110, 72] width 108 height 7
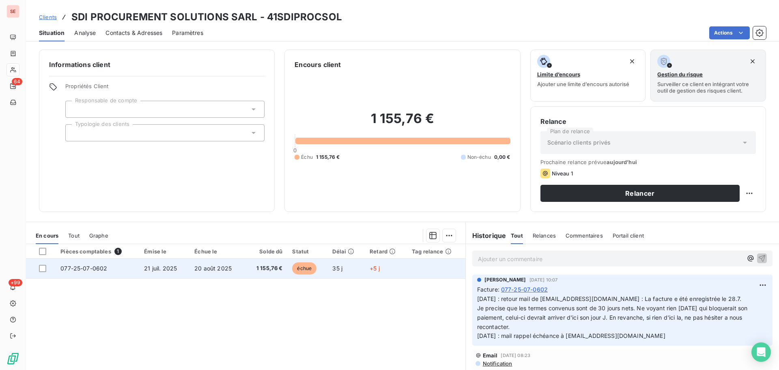
click at [254, 269] on span "1 155,76 €" at bounding box center [266, 268] width 33 height 8
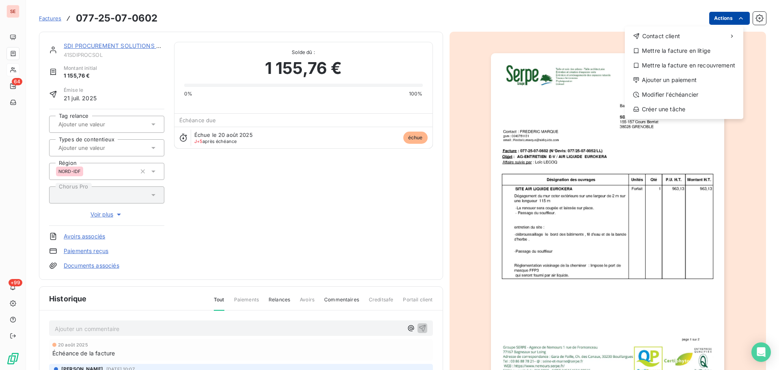
click at [711, 22] on html "SE 64 +99 Factures [PHONE_NUMBER] Actions Contact client Mettre la facture en l…" at bounding box center [389, 185] width 779 height 370
click at [692, 80] on div "Ajouter un paiement" at bounding box center [684, 79] width 112 height 13
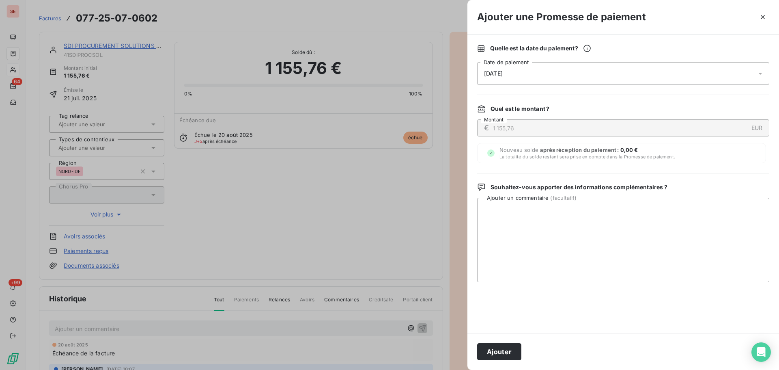
click at [502, 75] on span "[DATE]" at bounding box center [493, 73] width 19 height 6
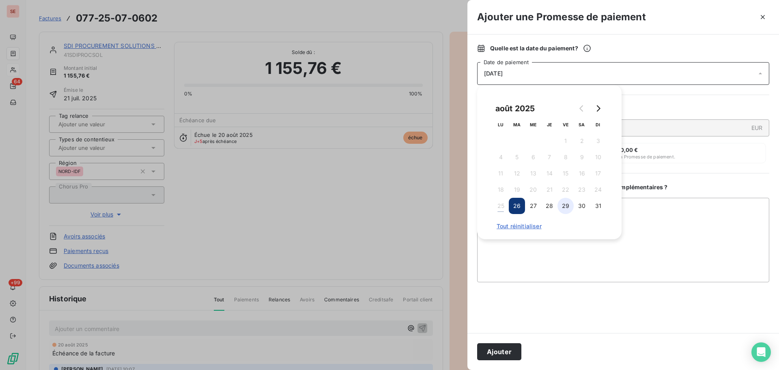
click at [565, 205] on button "29" at bounding box center [566, 206] width 16 height 16
click at [639, 219] on textarea "Ajouter un commentaire ( facultatif )" at bounding box center [623, 240] width 292 height 84
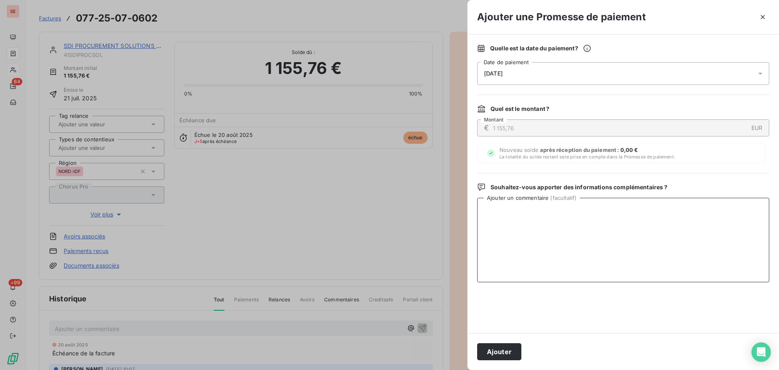
paste textarea "Virement du [DATE]"
type textarea "Virement du [DATE]"
click at [502, 348] on button "Ajouter" at bounding box center [499, 351] width 44 height 17
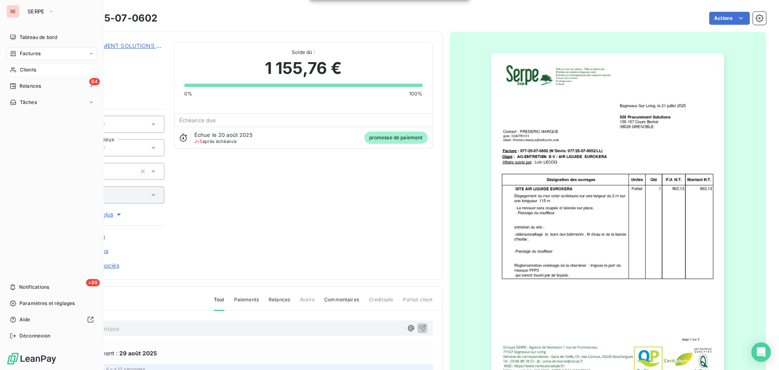
click at [27, 52] on span "Factures" at bounding box center [30, 53] width 21 height 7
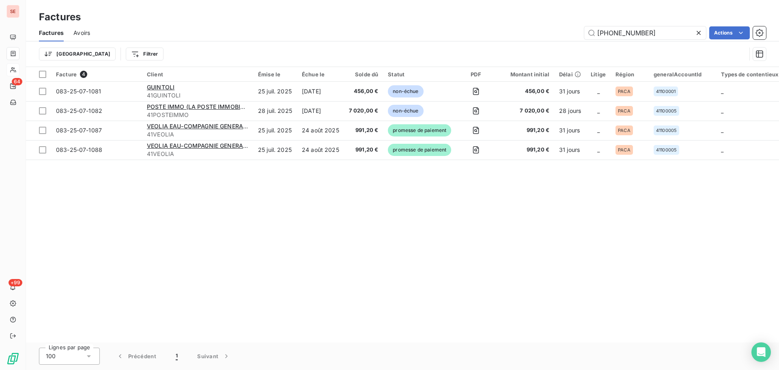
drag, startPoint x: 655, startPoint y: 30, endPoint x: 543, endPoint y: 22, distance: 112.7
click at [547, 25] on div "Factures Avoirs [PHONE_NUMBER] Actions" at bounding box center [402, 32] width 753 height 17
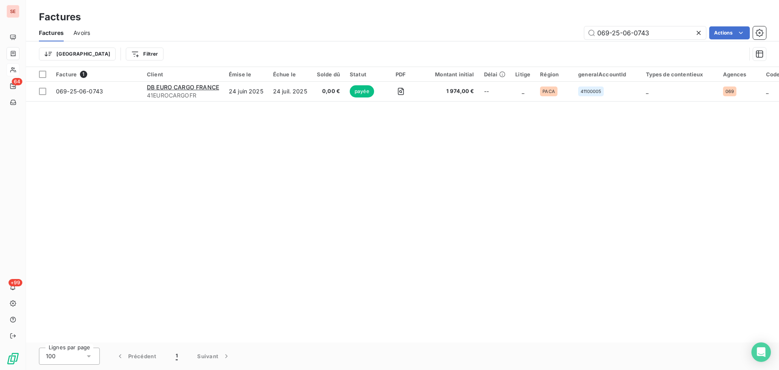
type input "069-25-06-0743"
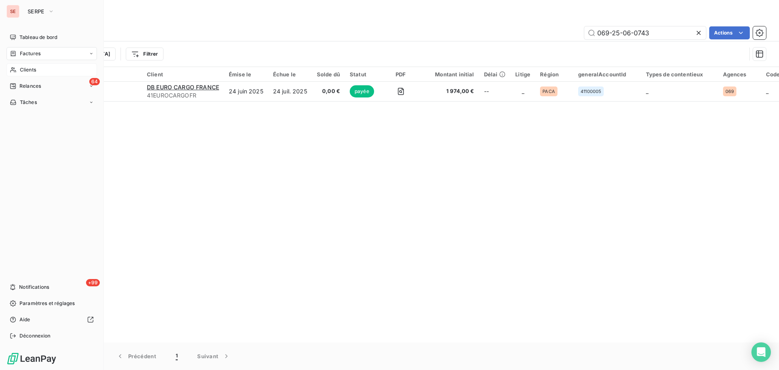
click at [33, 70] on span "Clients" at bounding box center [28, 69] width 16 height 7
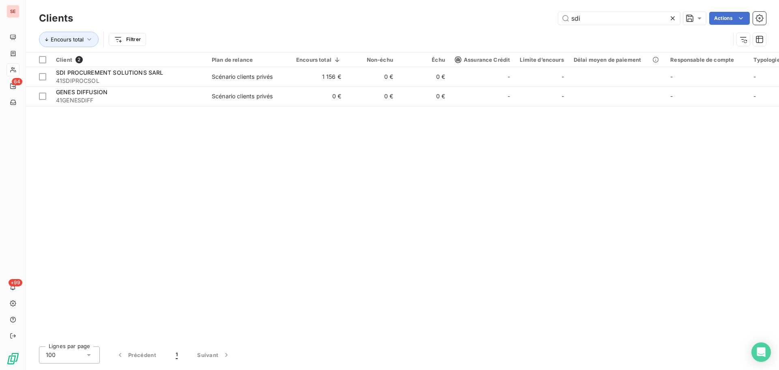
drag, startPoint x: 624, startPoint y: 20, endPoint x: 509, endPoint y: 5, distance: 116.2
click at [499, 13] on div "sdi Actions" at bounding box center [424, 18] width 683 height 13
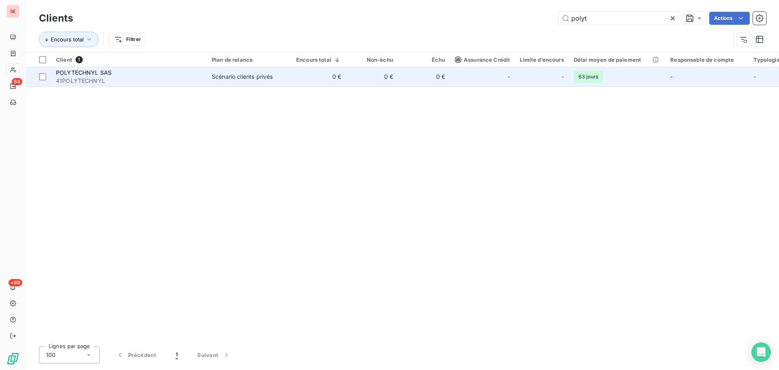
type input "polyt"
click at [200, 80] on span "41POLYTECHNYL" at bounding box center [129, 81] width 146 height 8
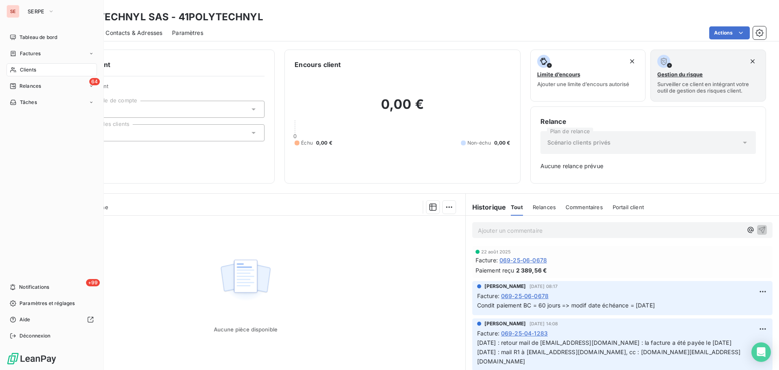
click at [40, 53] on span "Factures" at bounding box center [30, 53] width 21 height 7
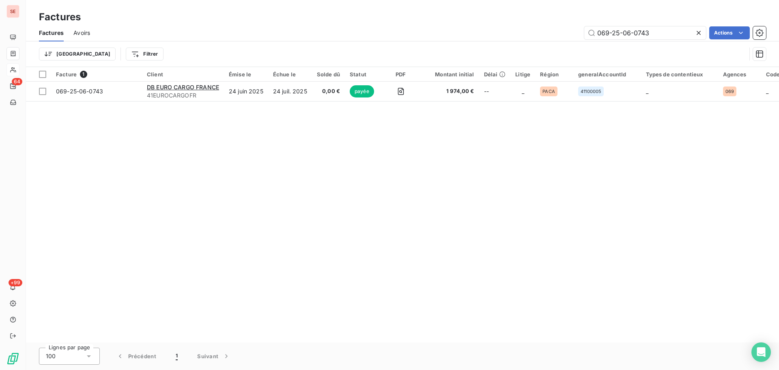
drag, startPoint x: 648, startPoint y: 35, endPoint x: 474, endPoint y: 34, distance: 173.7
click at [473, 35] on div "069-25-06-0743 Actions" at bounding box center [433, 32] width 666 height 13
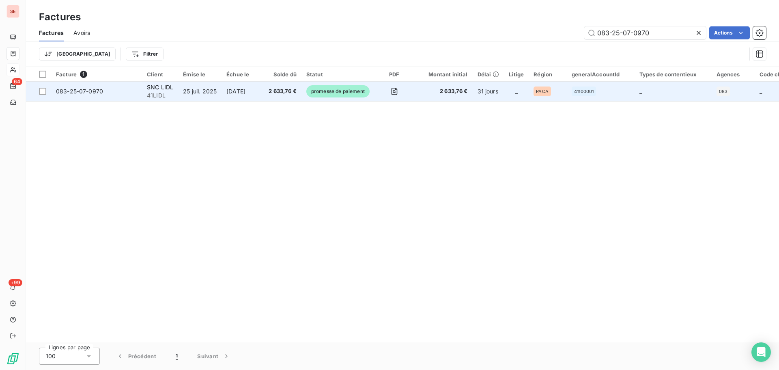
type input "083-25-07-0970"
click at [78, 93] on span "083-25-07-0970" at bounding box center [79, 91] width 47 height 7
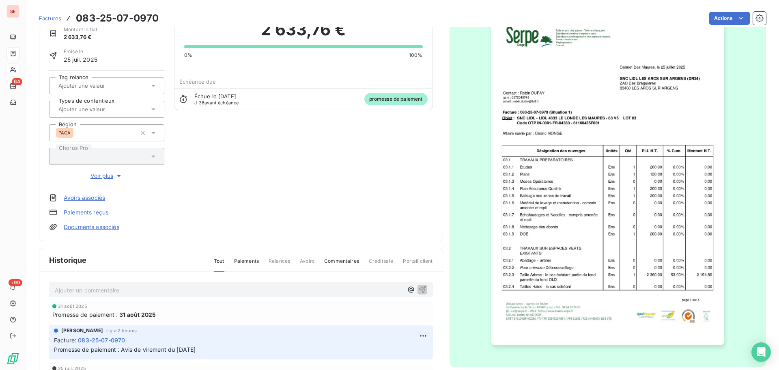
scroll to position [118, 0]
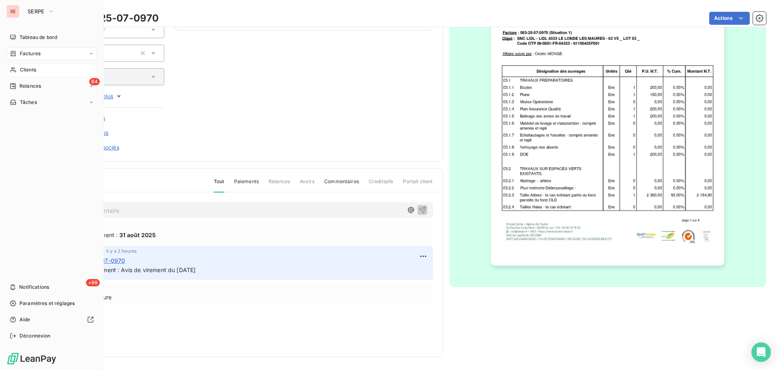
click at [40, 53] on span "Factures" at bounding box center [30, 53] width 21 height 7
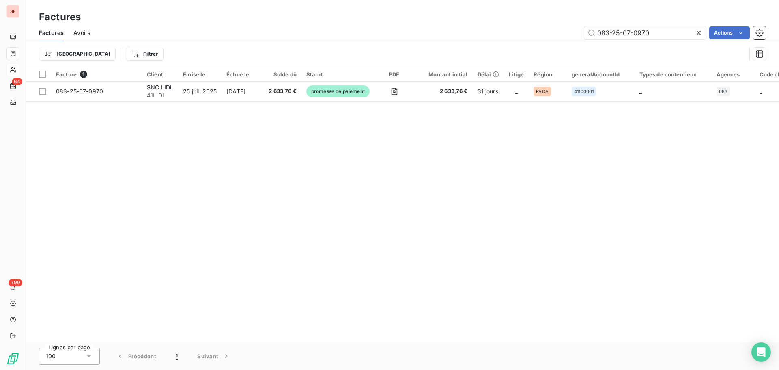
drag, startPoint x: 665, startPoint y: 33, endPoint x: 506, endPoint y: 21, distance: 160.4
click at [506, 22] on div "Factures Factures Avoirs 083-25-07-0970 Actions Trier Filtrer" at bounding box center [402, 33] width 753 height 67
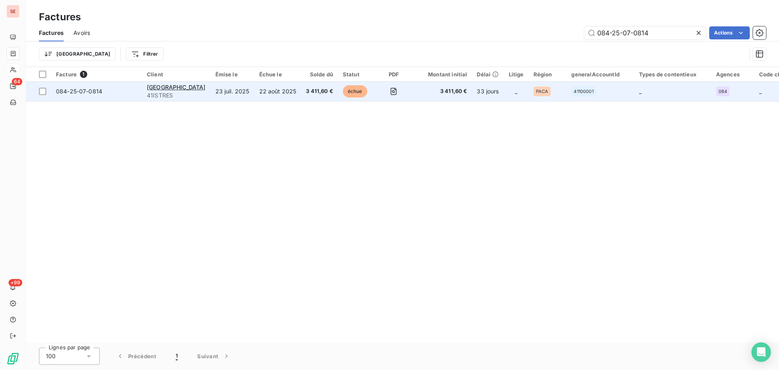
type input "084-25-07-0814"
click at [81, 92] on span "084-25-07-0814" at bounding box center [79, 91] width 46 height 7
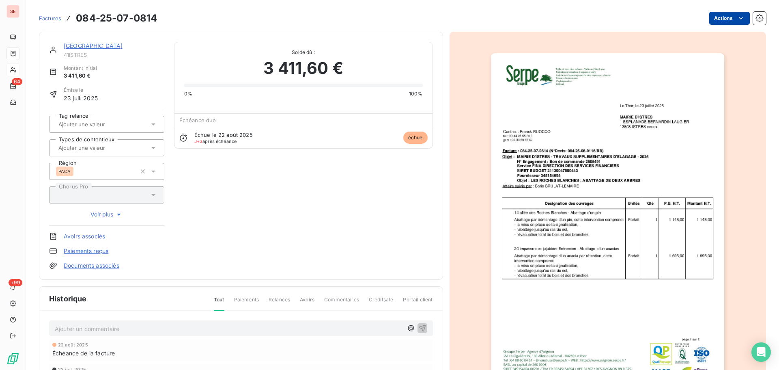
click at [711, 18] on html "SE 64 +99 Factures 084-25-07-0814 Actions [GEOGRAPHIC_DATA] ISTRES 41ISTRES Mon…" at bounding box center [389, 185] width 779 height 370
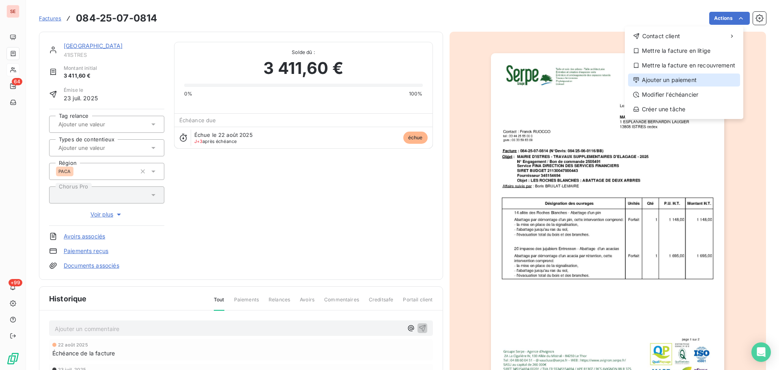
click at [692, 79] on div "Ajouter un paiement" at bounding box center [684, 79] width 112 height 13
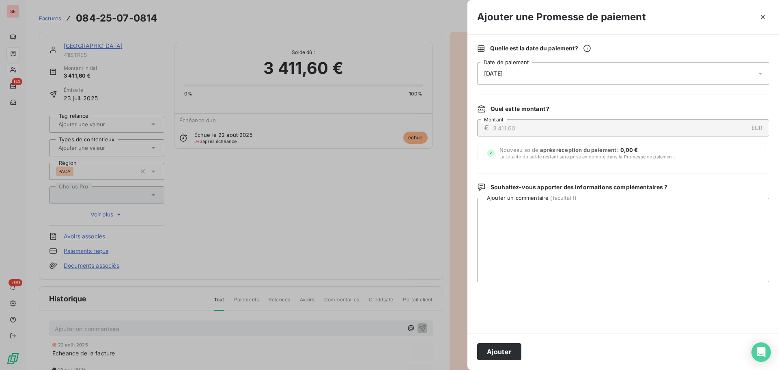
click at [503, 71] on span "[DATE]" at bounding box center [493, 73] width 19 height 6
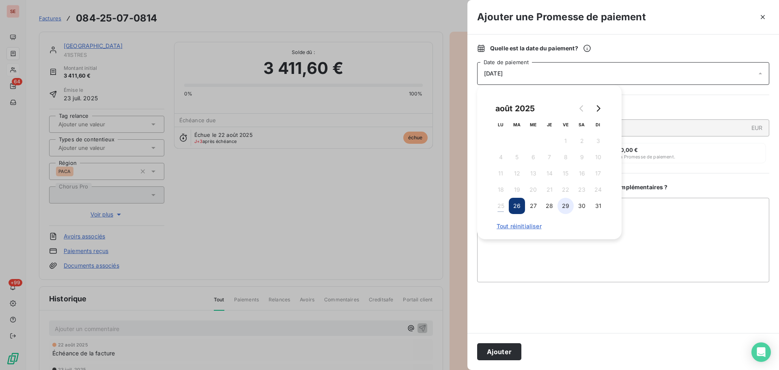
click at [564, 208] on button "29" at bounding box center [566, 206] width 16 height 16
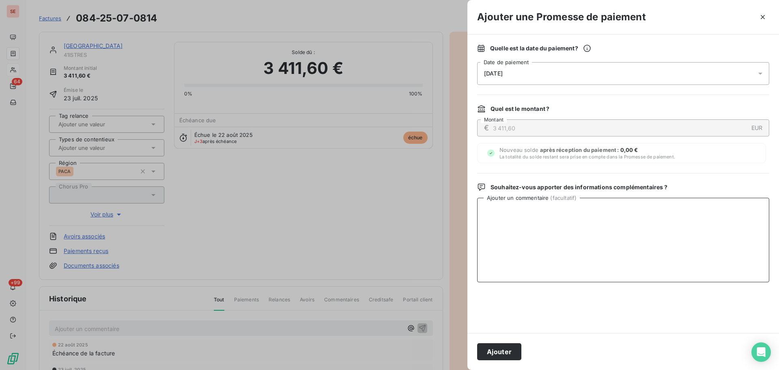
click at [655, 212] on textarea "Ajouter un commentaire ( facultatif )" at bounding box center [623, 240] width 292 height 84
paste textarea "Virement du [DATE]"
type textarea "Virement du [DATE]"
click at [505, 353] on button "Ajouter" at bounding box center [499, 351] width 44 height 17
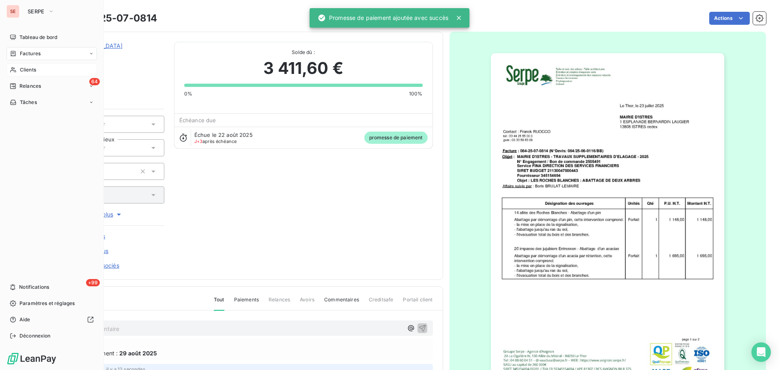
drag, startPoint x: 26, startPoint y: 51, endPoint x: 59, endPoint y: 47, distance: 33.1
click at [27, 51] on span "Factures" at bounding box center [30, 53] width 21 height 7
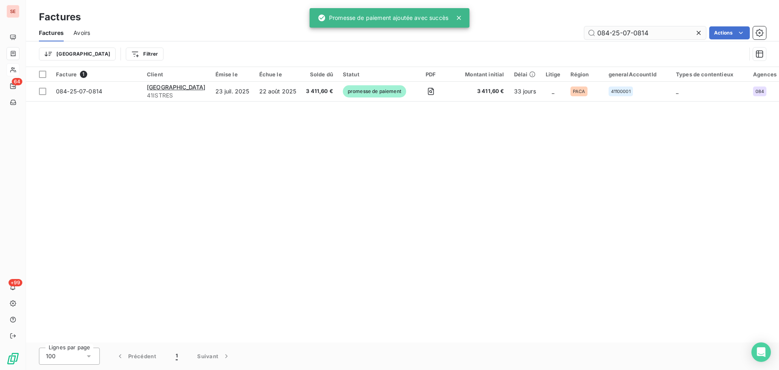
click at [648, 32] on input "084-25-07-0814" at bounding box center [645, 32] width 122 height 13
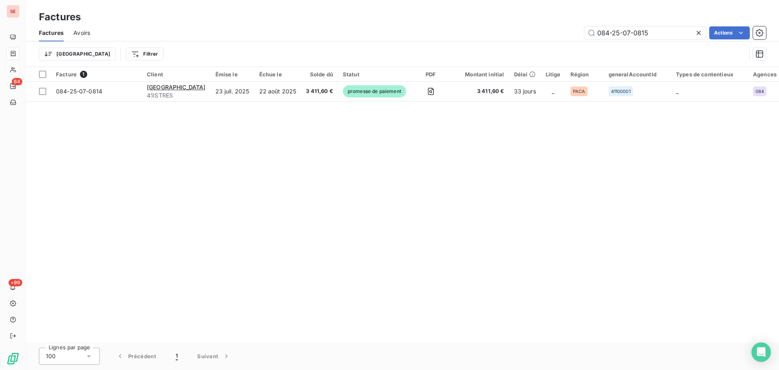
type input "084-25-07-0815"
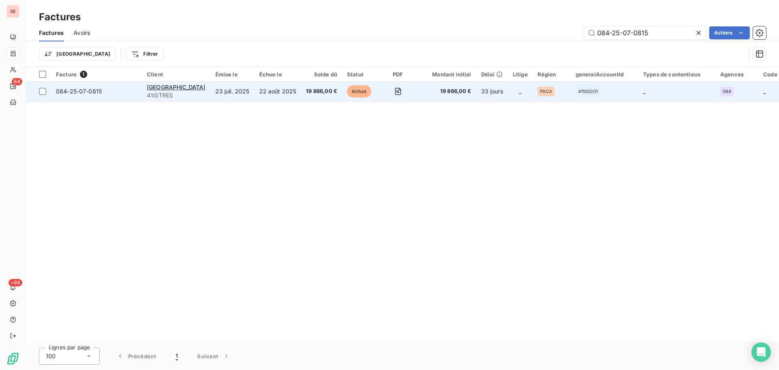
click at [77, 90] on span "084-25-07-0815" at bounding box center [79, 91] width 46 height 7
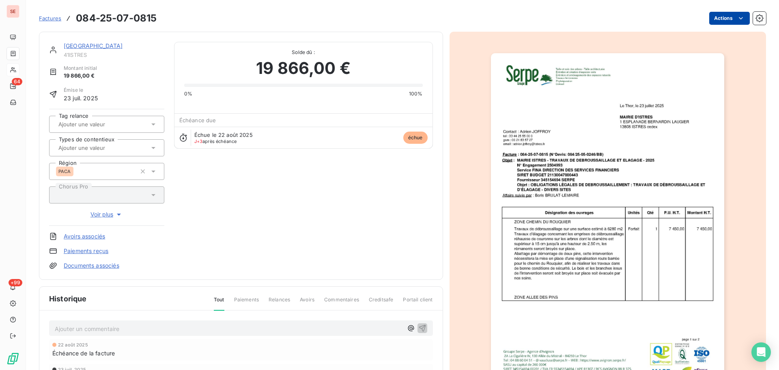
click at [719, 19] on html "SE 64 +99 Factures 084-25-07-0815 Actions [GEOGRAPHIC_DATA] ISTRES 41ISTRES Mon…" at bounding box center [389, 185] width 779 height 370
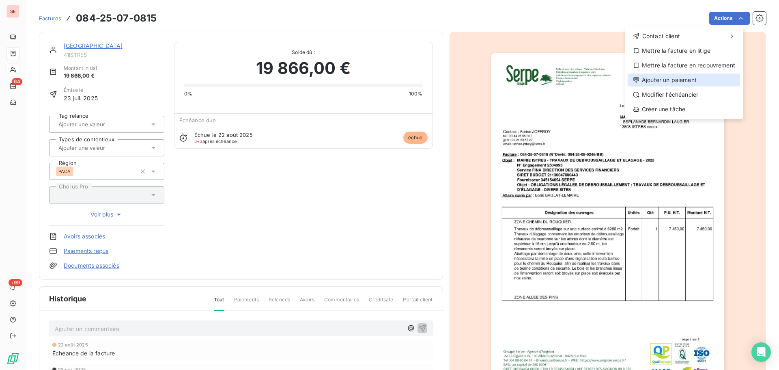
click at [702, 79] on div "Ajouter un paiement" at bounding box center [684, 79] width 112 height 13
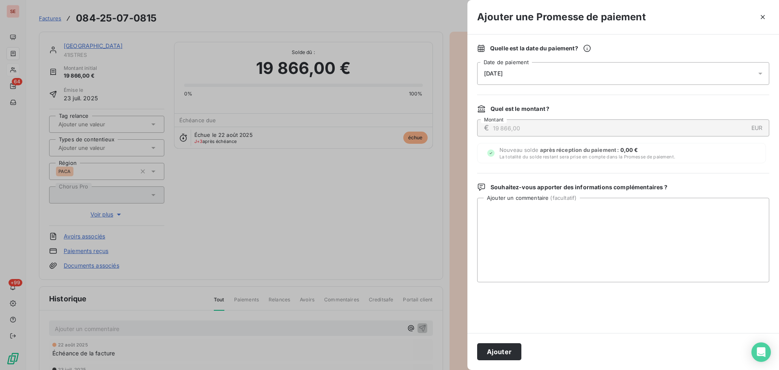
click at [503, 71] on span "[DATE]" at bounding box center [493, 73] width 19 height 6
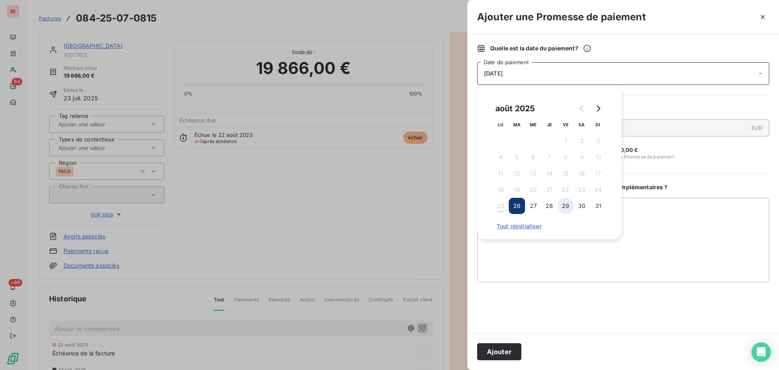
click at [566, 201] on button "29" at bounding box center [566, 206] width 16 height 16
click at [667, 217] on textarea "Ajouter un commentaire ( facultatif )" at bounding box center [623, 240] width 292 height 84
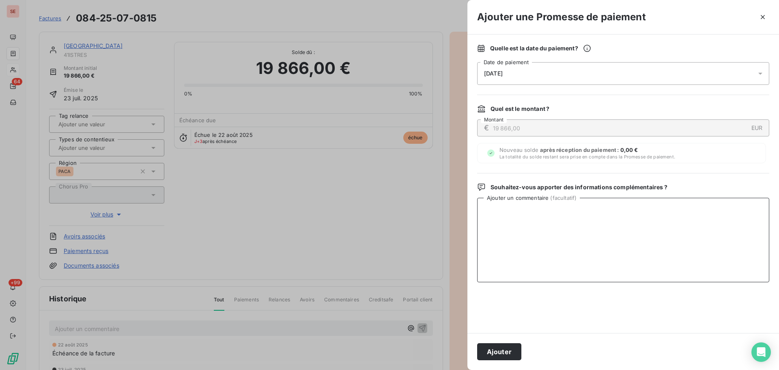
paste textarea "Virement du [DATE]"
type textarea "Virement du [DATE]"
click at [504, 352] on button "Ajouter" at bounding box center [499, 351] width 44 height 17
